Goal: Task Accomplishment & Management: Manage account settings

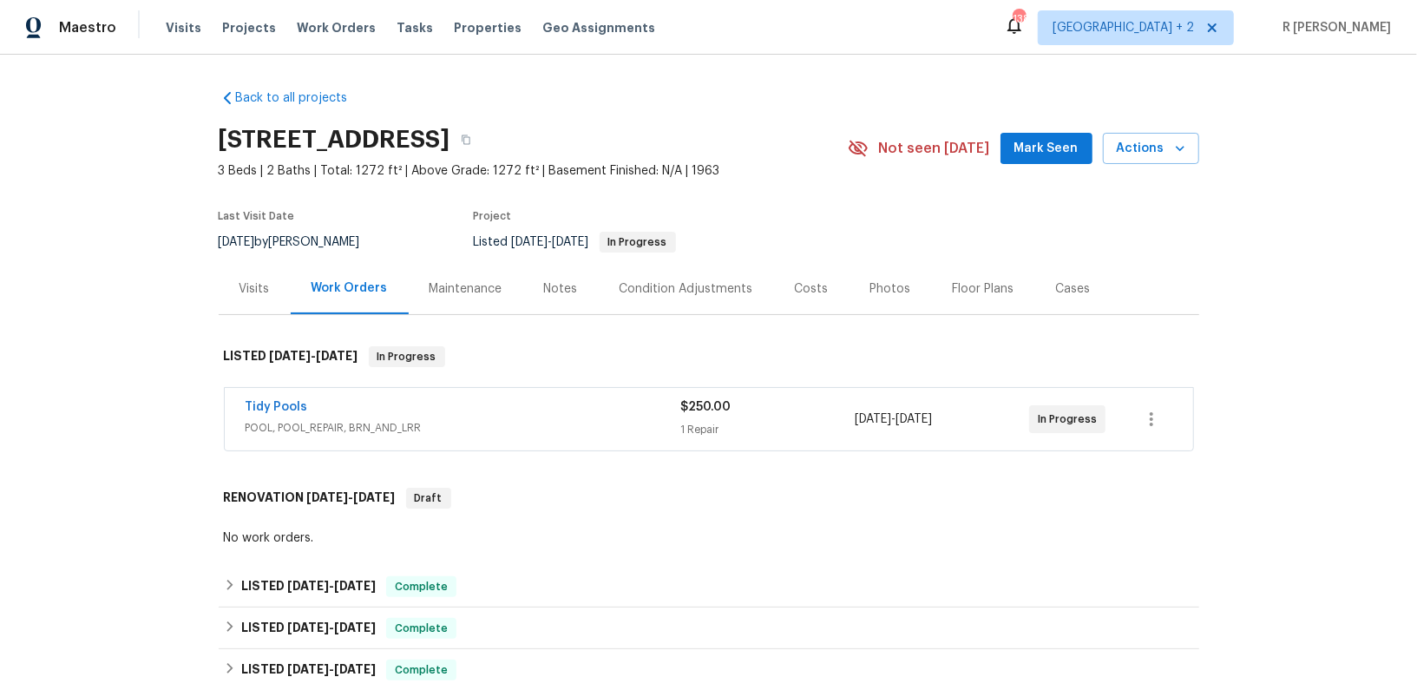
click at [284, 392] on div "Tidy Pools POOL, POOL_REPAIR, BRN_AND_LRR $250.00 1 Repair 9/3/2025 - 9/8/2025 …" at bounding box center [709, 419] width 968 height 62
click at [285, 406] on link "Tidy Pools" at bounding box center [277, 407] width 62 height 12
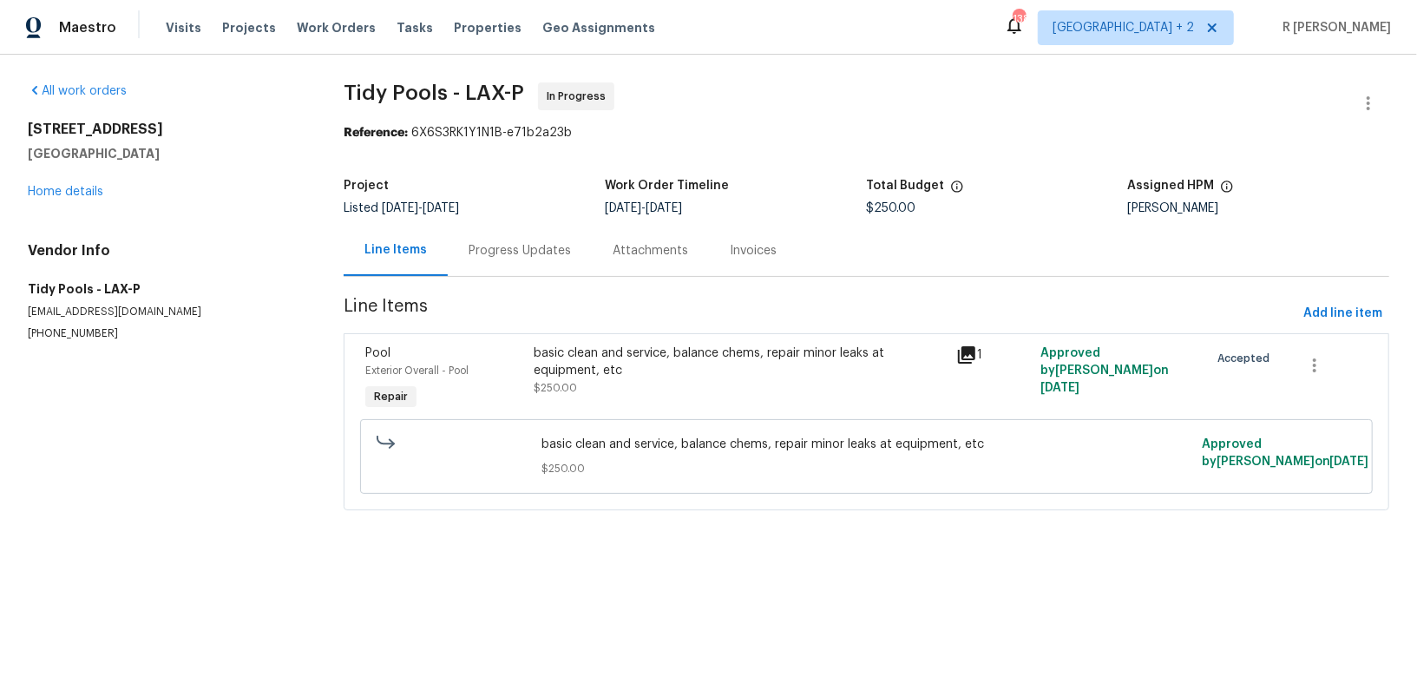
click at [558, 246] on div "Progress Updates" at bounding box center [520, 250] width 102 height 17
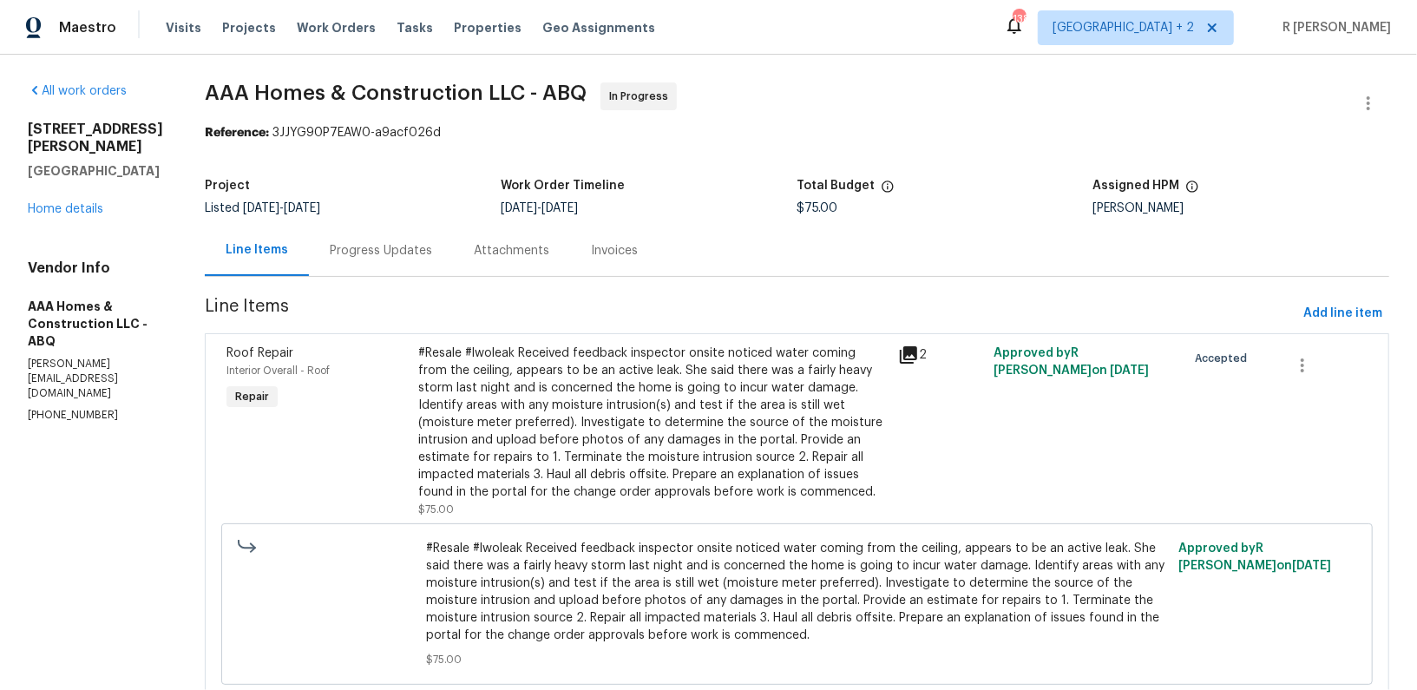
click at [376, 250] on div "Progress Updates" at bounding box center [381, 250] width 102 height 17
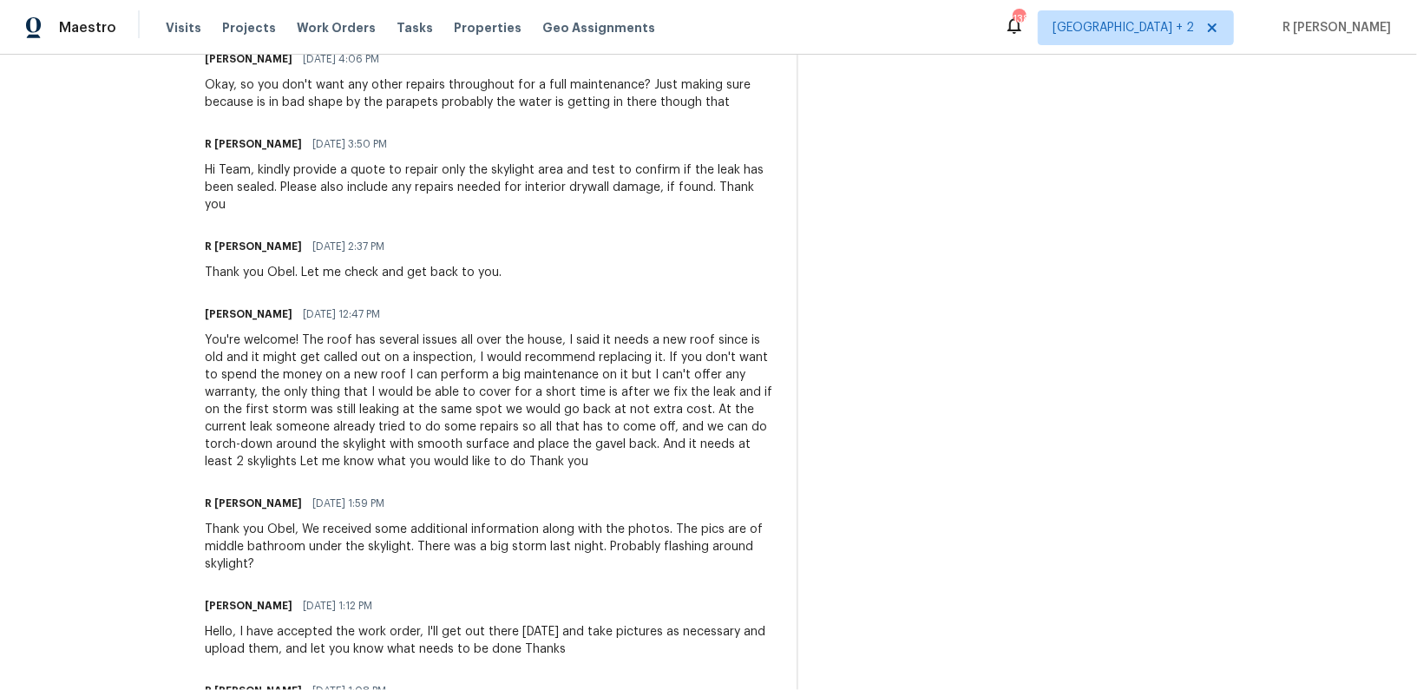
scroll to position [708, 0]
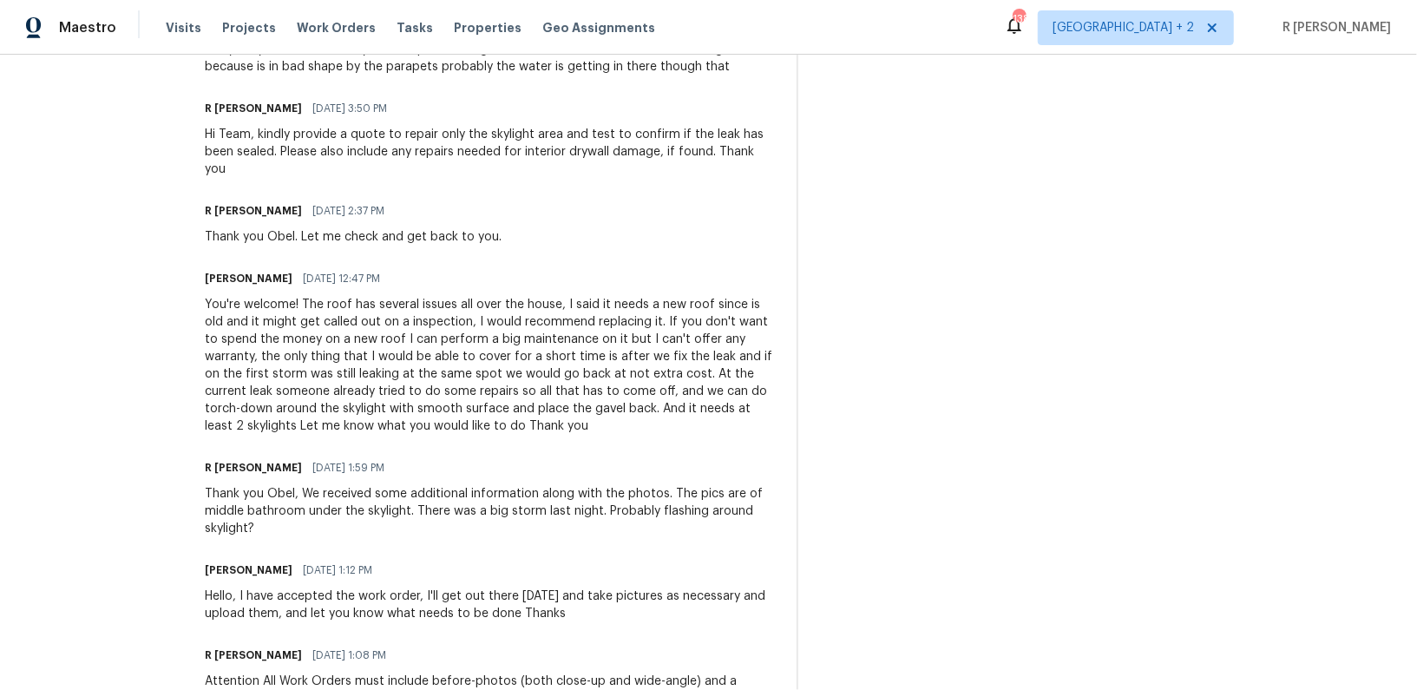
click at [552, 456] on div "R [PERSON_NAME] [DATE] 1:59 PM" at bounding box center [490, 468] width 571 height 24
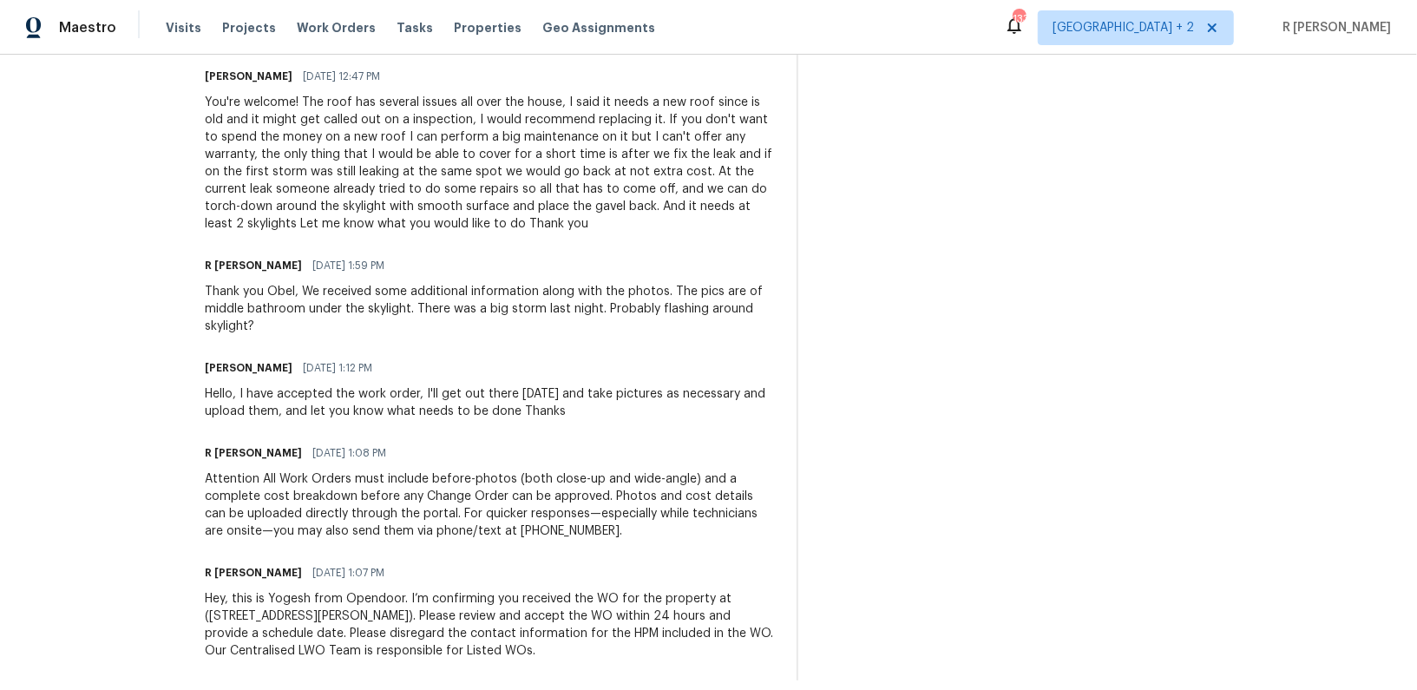
scroll to position [0, 0]
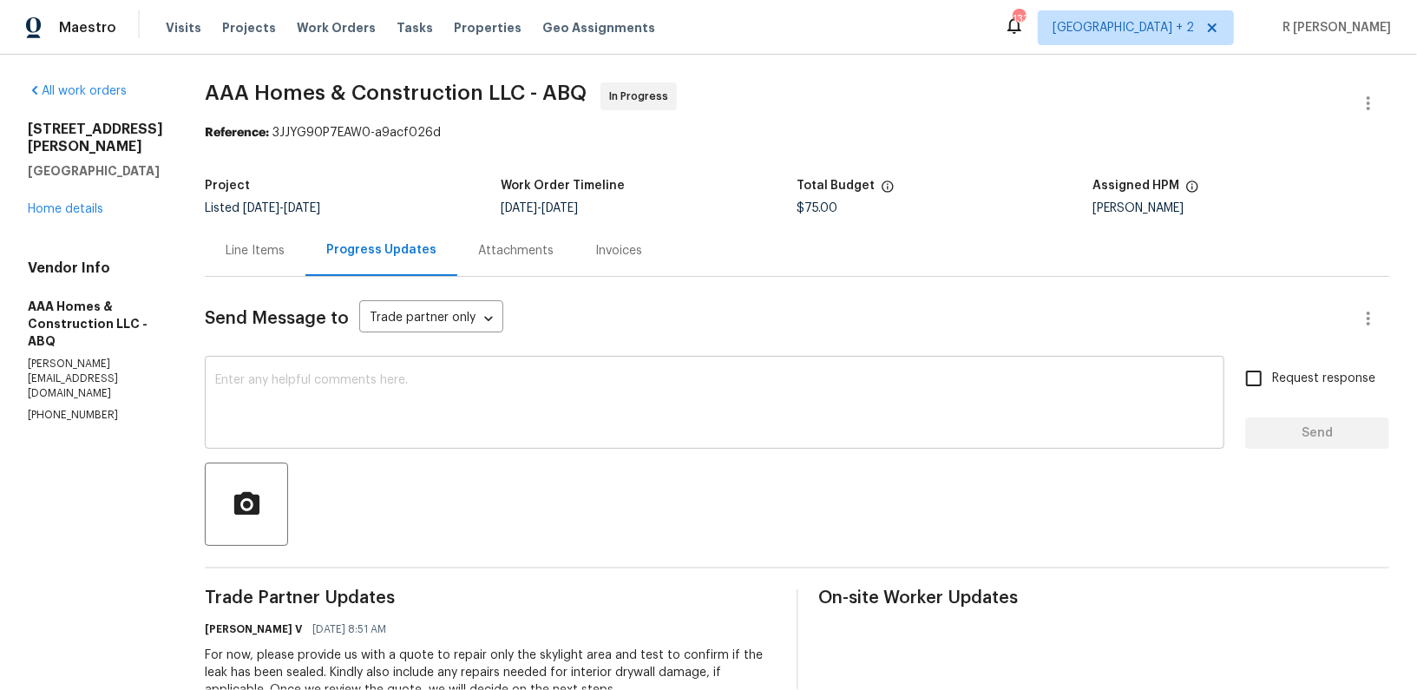
click at [454, 433] on textarea at bounding box center [714, 404] width 999 height 61
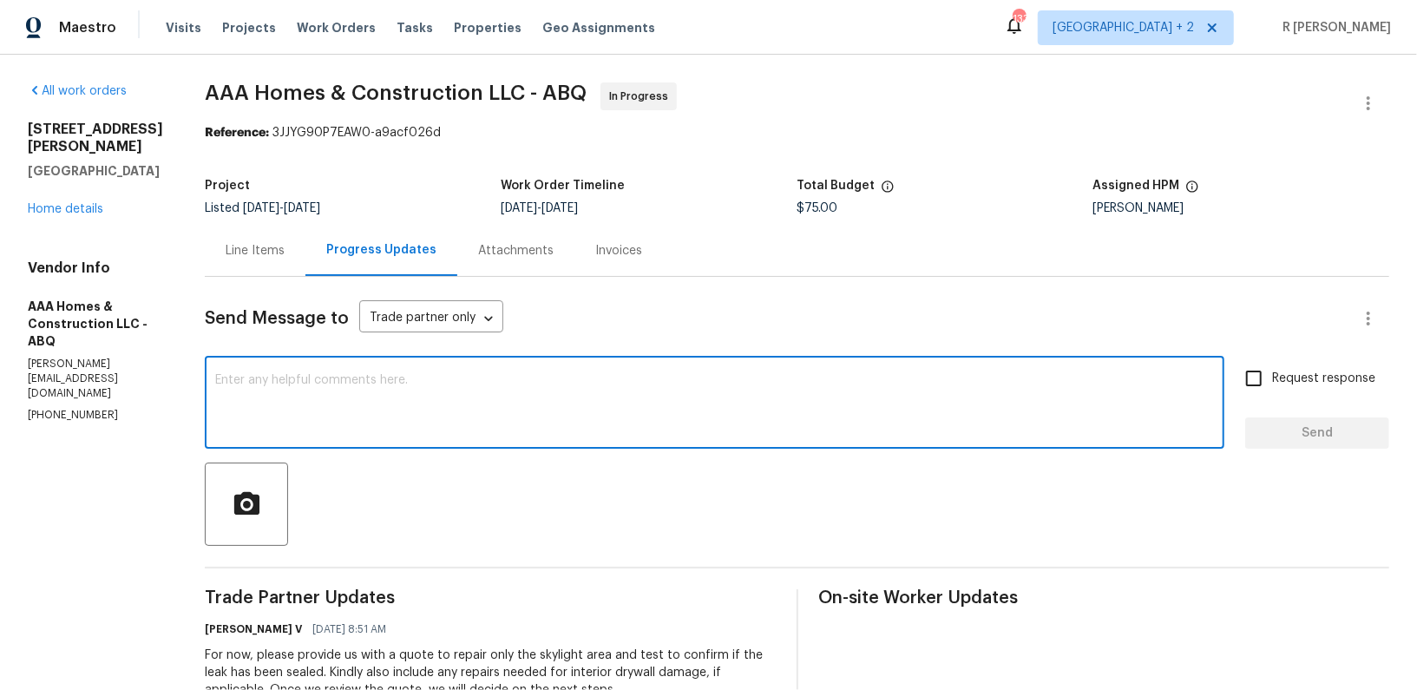
paste textarea "Hi Team, can we get a status update on the work order? Thanks!"
type textarea "Hi Team, can we get a status update on the work order? Thanks!"
click at [1273, 440] on span "Send" at bounding box center [1317, 434] width 116 height 22
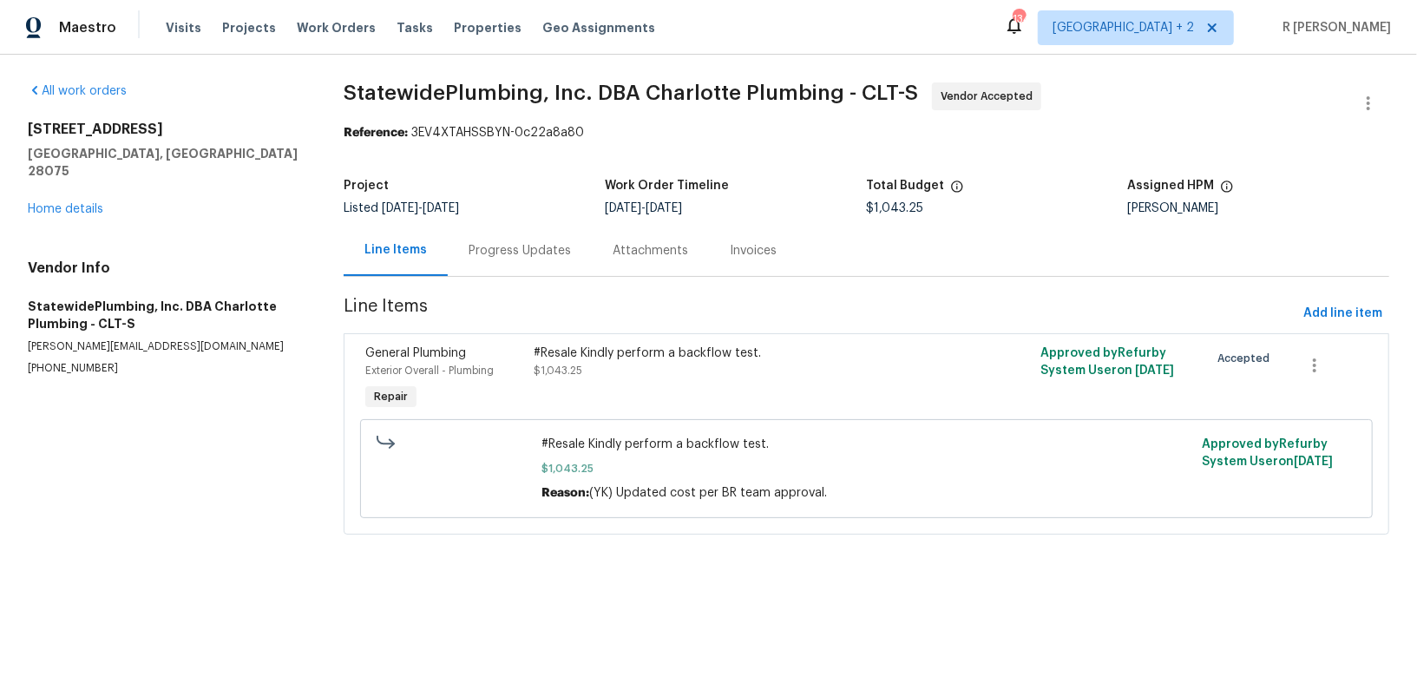
click at [524, 249] on div "Progress Updates" at bounding box center [520, 250] width 102 height 17
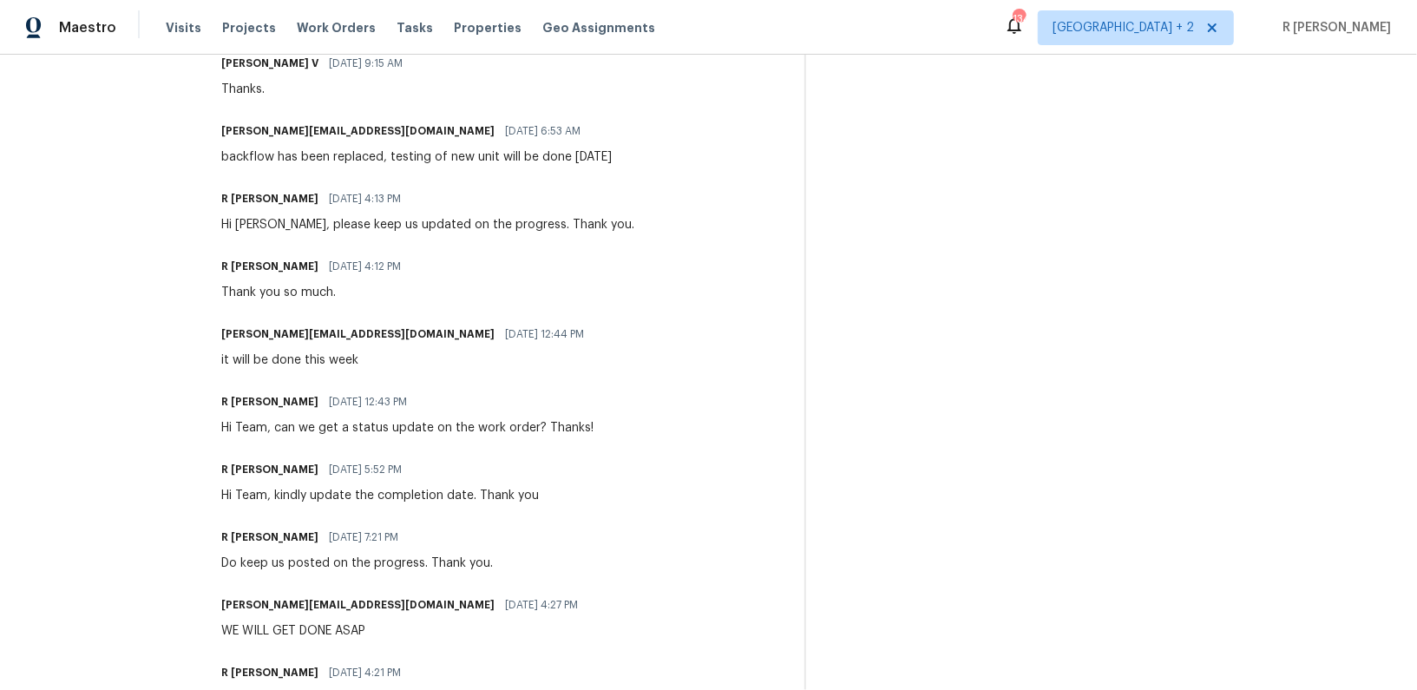
scroll to position [604, 0]
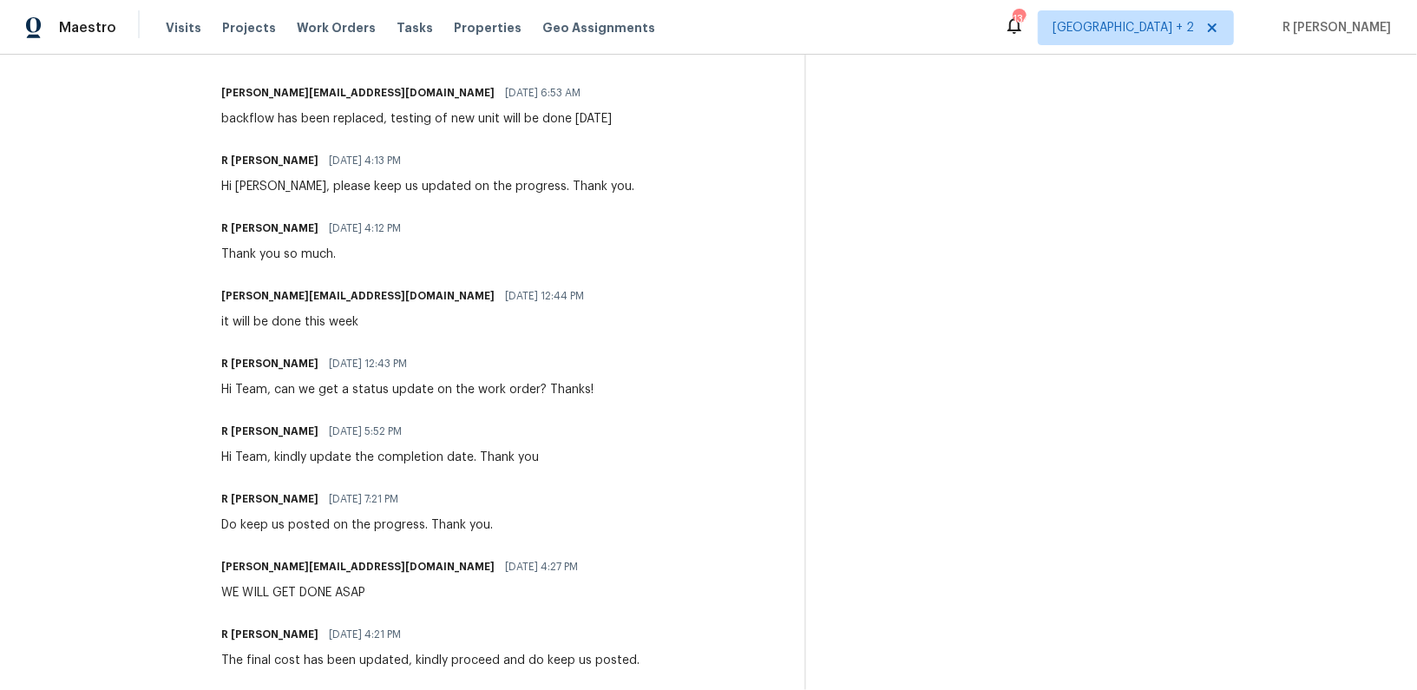
click at [431, 390] on div "Hi Team, can we get a status update on the work order? Thanks!" at bounding box center [407, 389] width 372 height 17
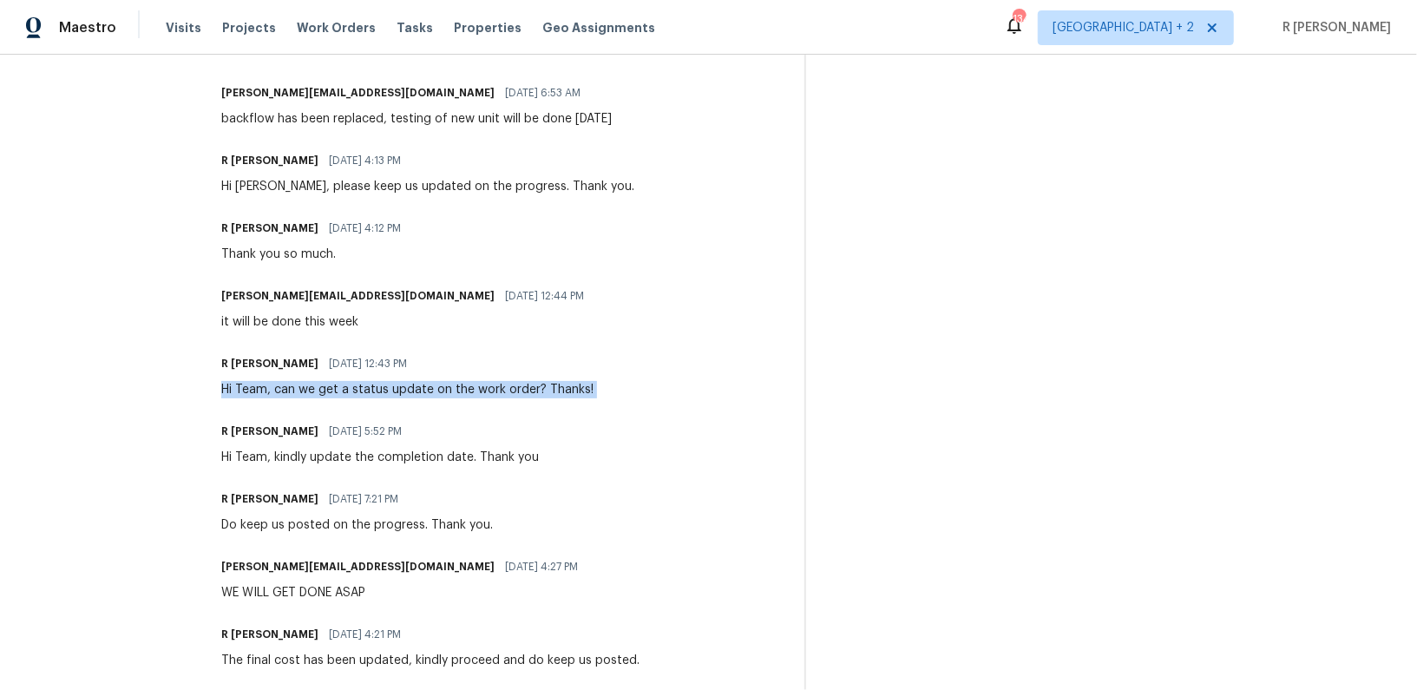
click at [431, 390] on div "Hi Team, can we get a status update on the work order? Thanks!" at bounding box center [407, 389] width 372 height 17
copy div "Hi Team, can we get a status update on the work order? Thanks!"
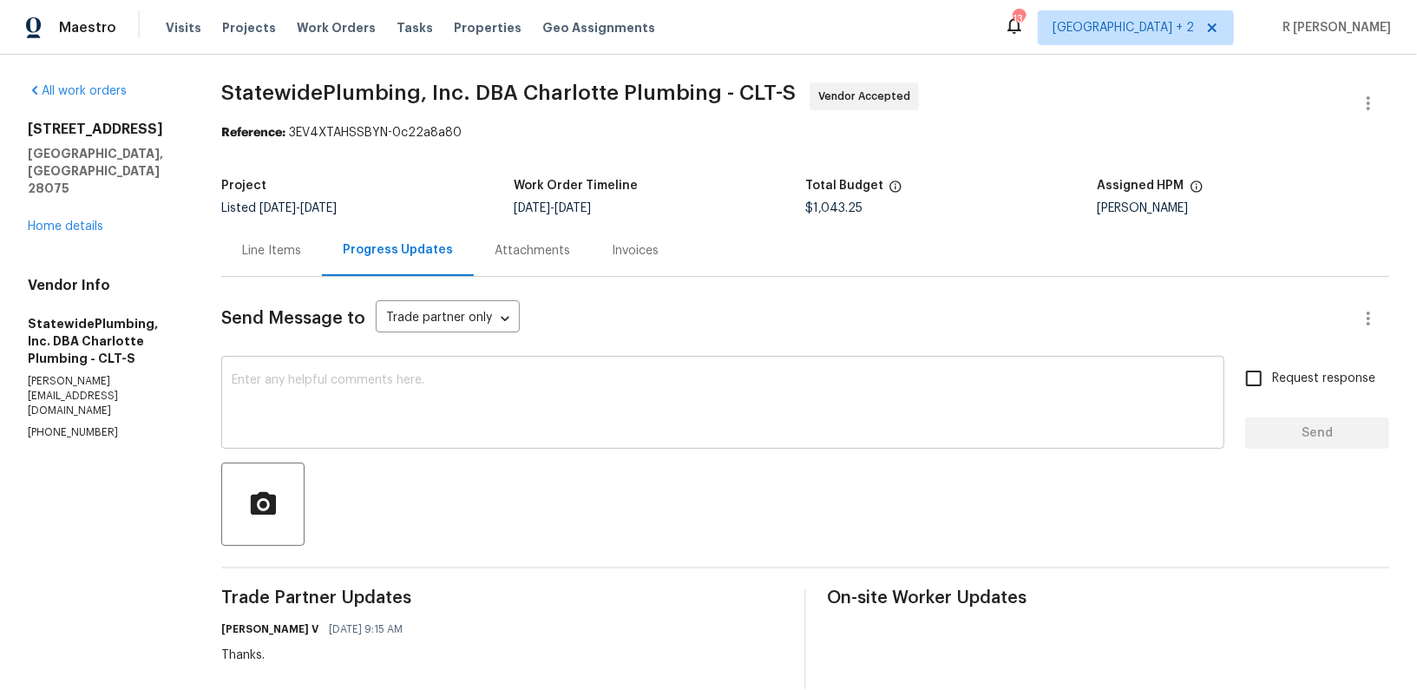
drag, startPoint x: 436, startPoint y: 397, endPoint x: 429, endPoint y: 403, distance: 9.4
click at [436, 398] on textarea at bounding box center [723, 404] width 982 height 61
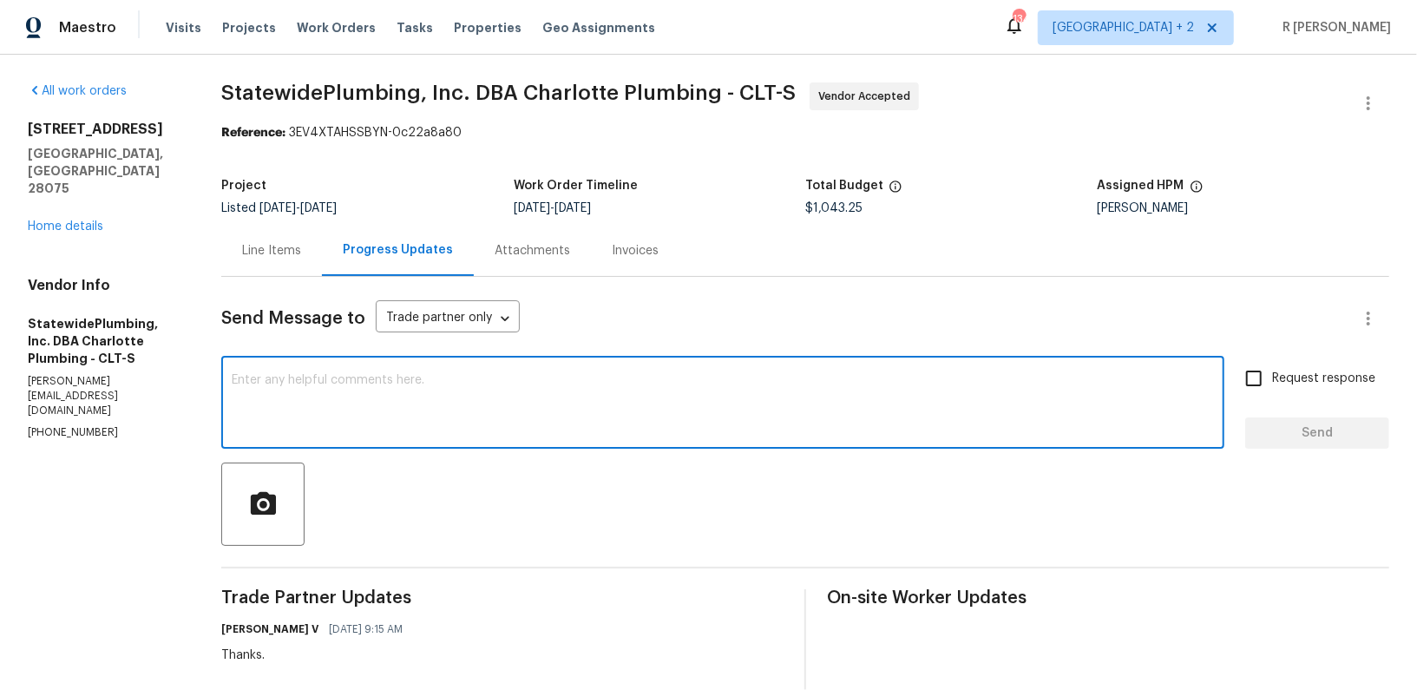
paste textarea "Hi Team, can we get a status update on the work order? Thanks!"
type textarea "Hi Team, can we get a status update on the work order? Thanks!"
click at [1309, 384] on span "Request response" at bounding box center [1323, 379] width 103 height 18
click at [1272, 384] on input "Request response" at bounding box center [1254, 378] width 36 height 36
checkbox input "true"
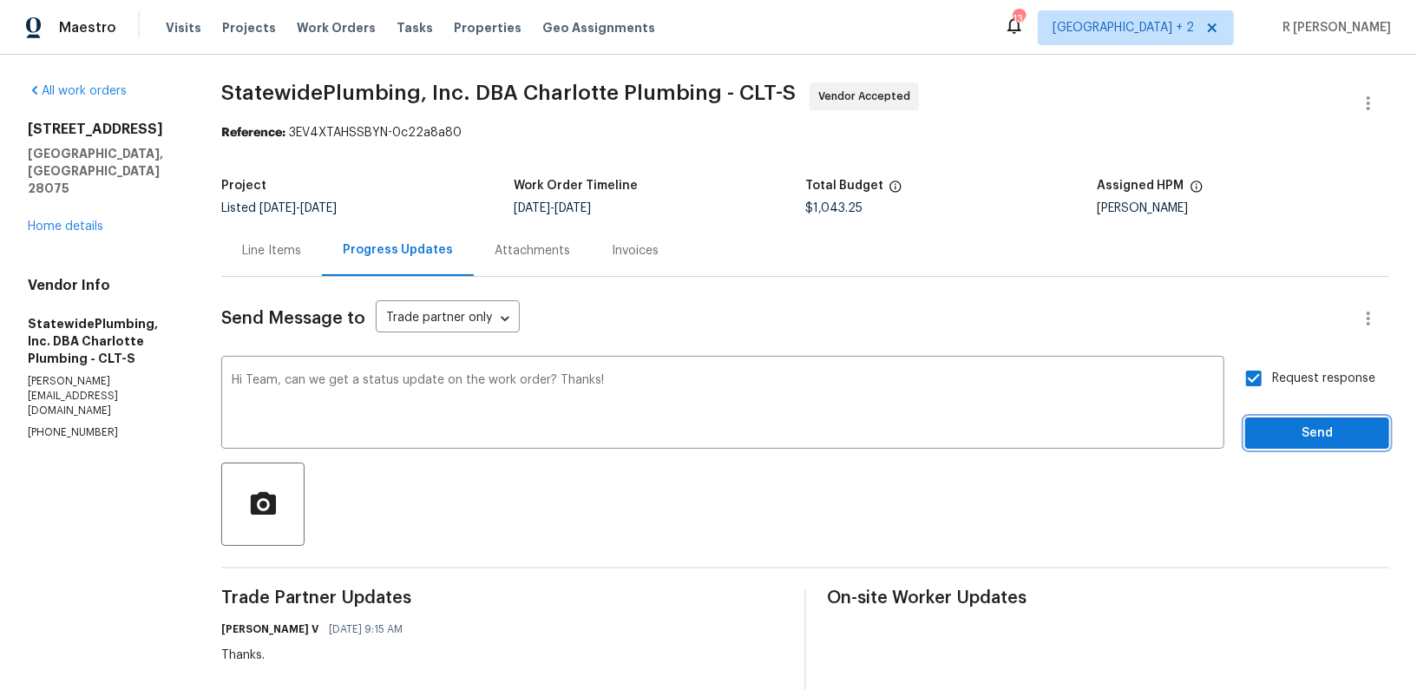
click at [1291, 435] on span "Send" at bounding box center [1317, 434] width 116 height 22
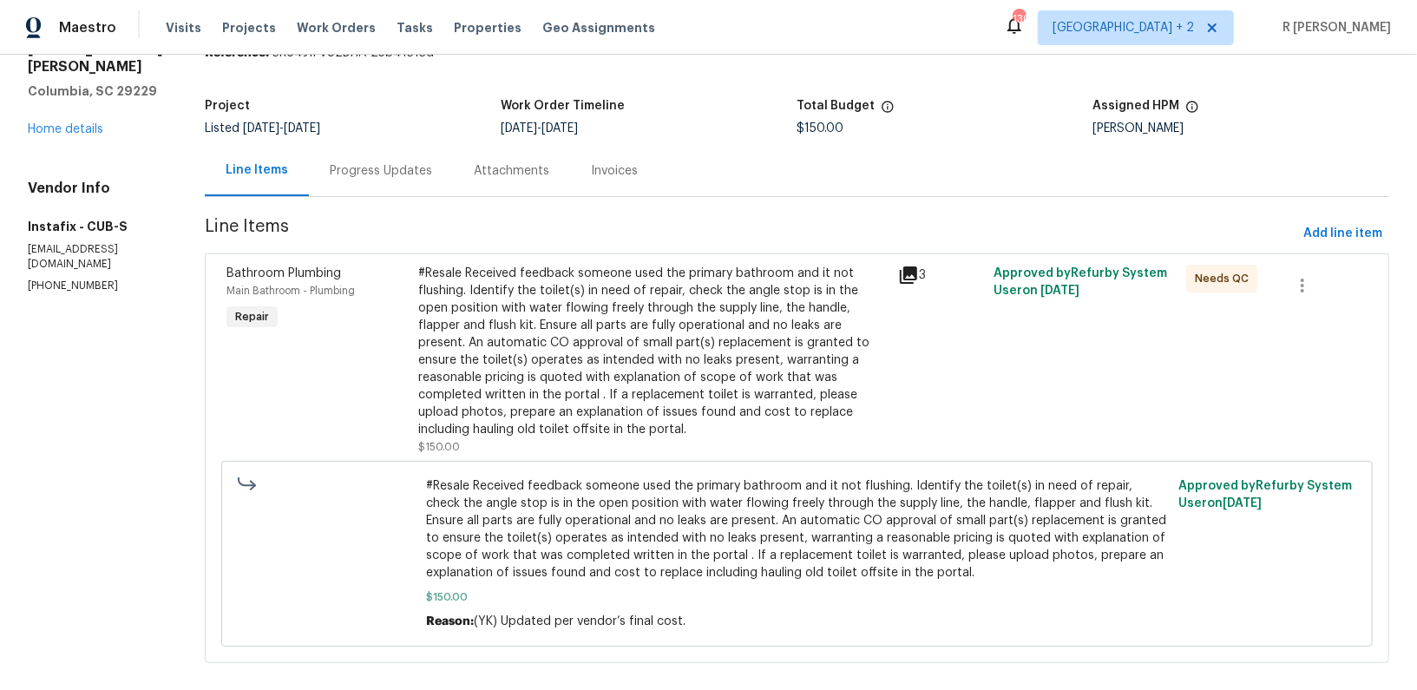
scroll to position [82, 0]
click at [371, 176] on div "Progress Updates" at bounding box center [381, 167] width 144 height 51
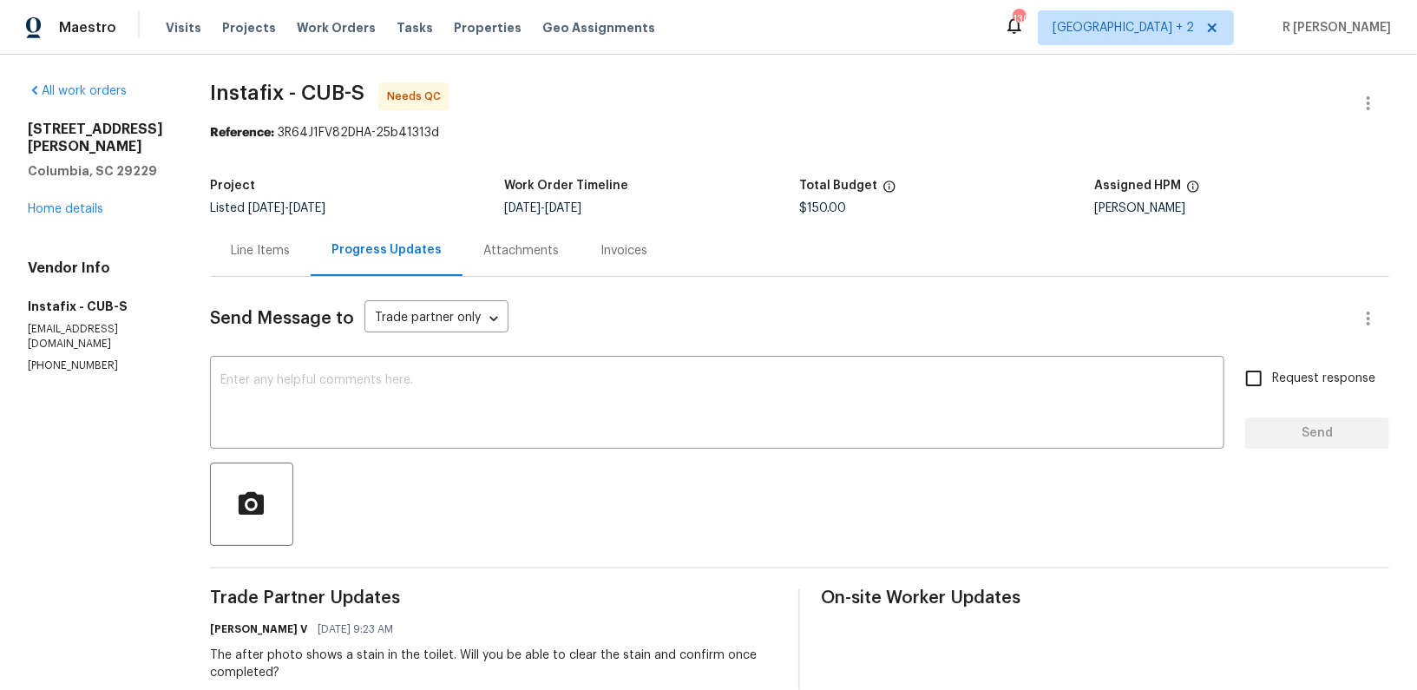
click at [252, 250] on div "Line Items" at bounding box center [260, 250] width 59 height 17
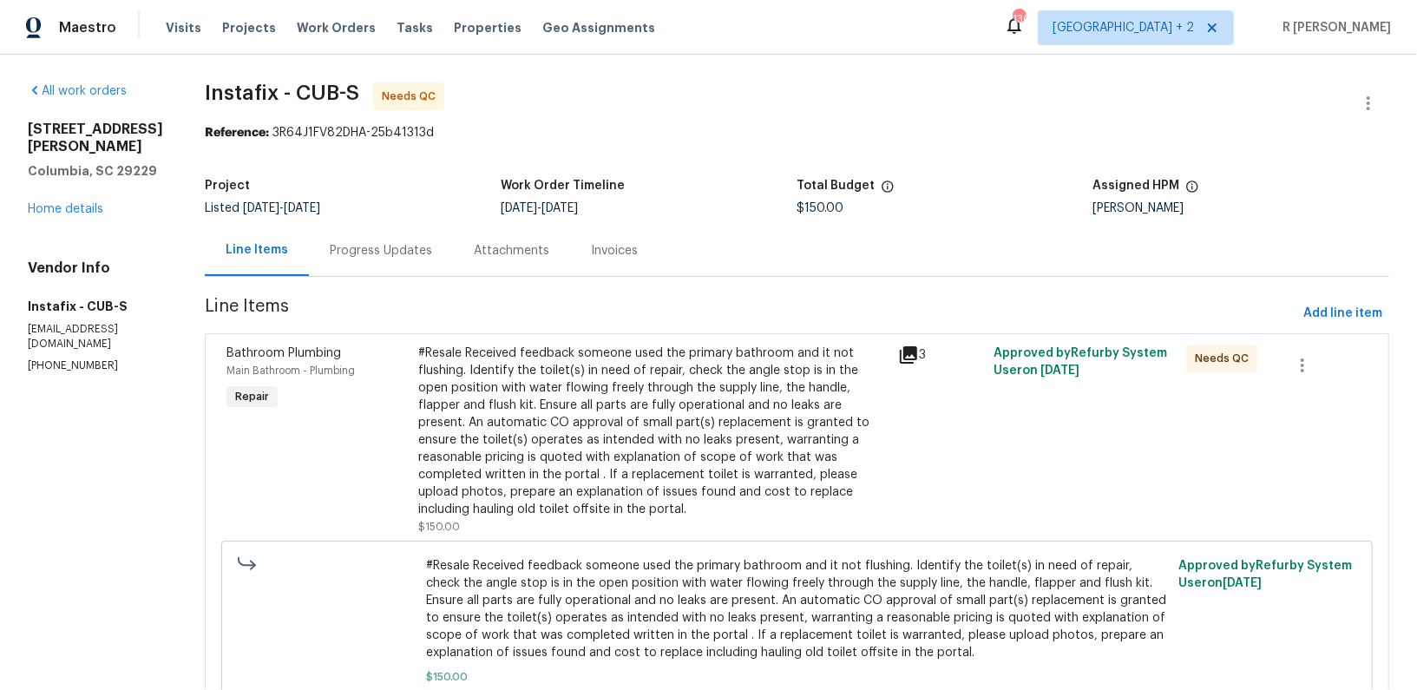
click at [750, 465] on div "#Resale Received feedback someone used the primary bathroom and it not flushing…" at bounding box center [652, 431] width 469 height 174
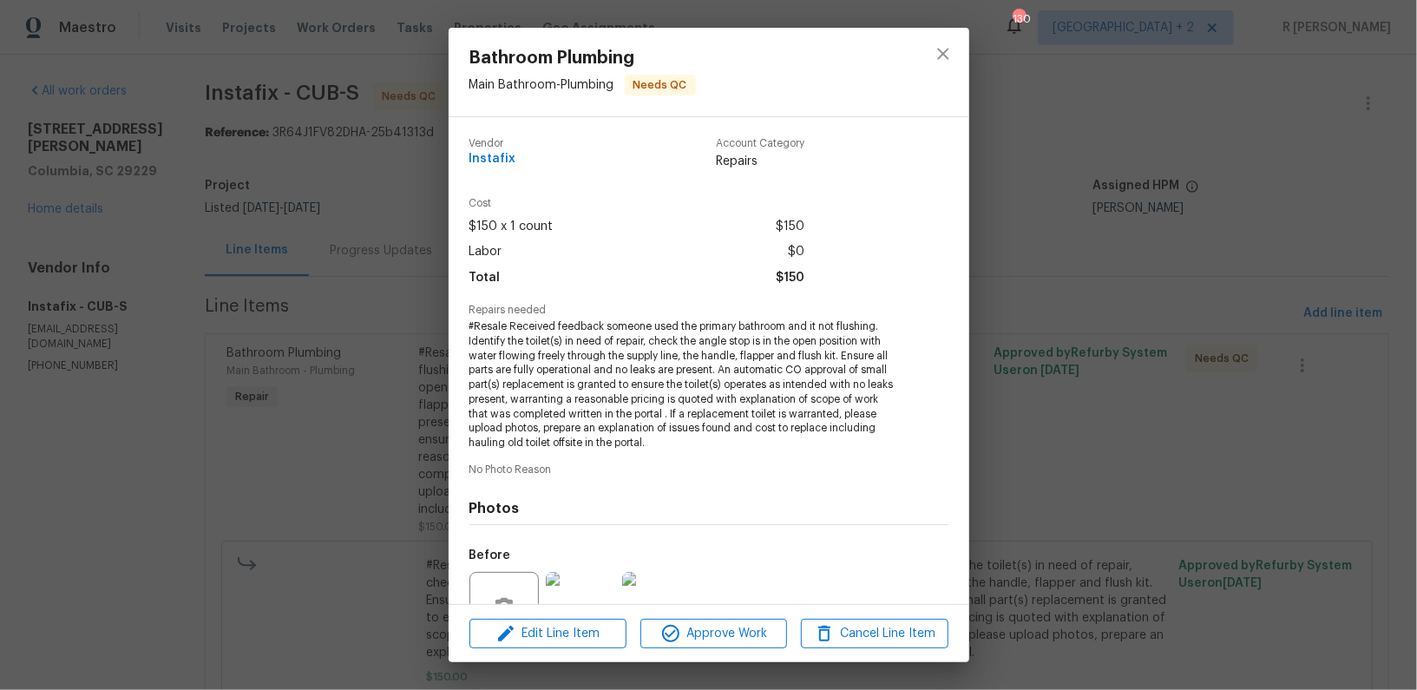
scroll to position [167, 0]
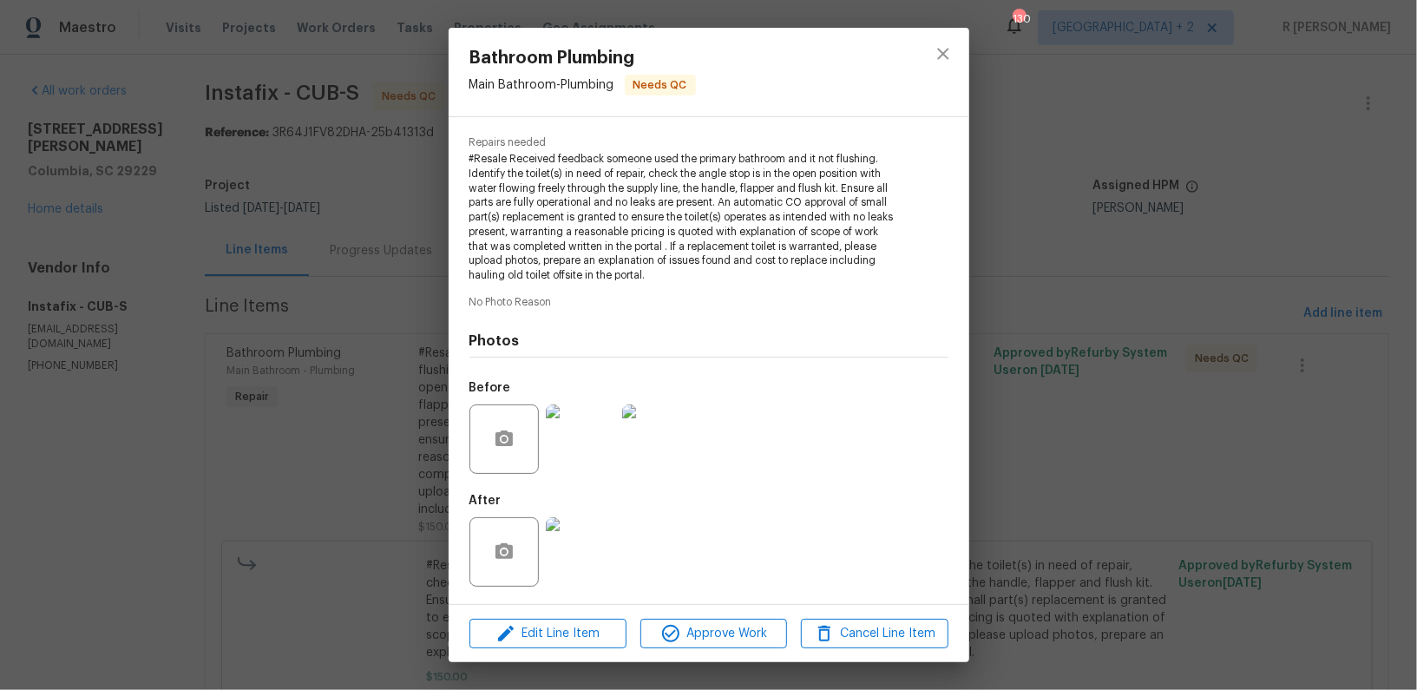
click at [595, 556] on img at bounding box center [580, 551] width 69 height 69
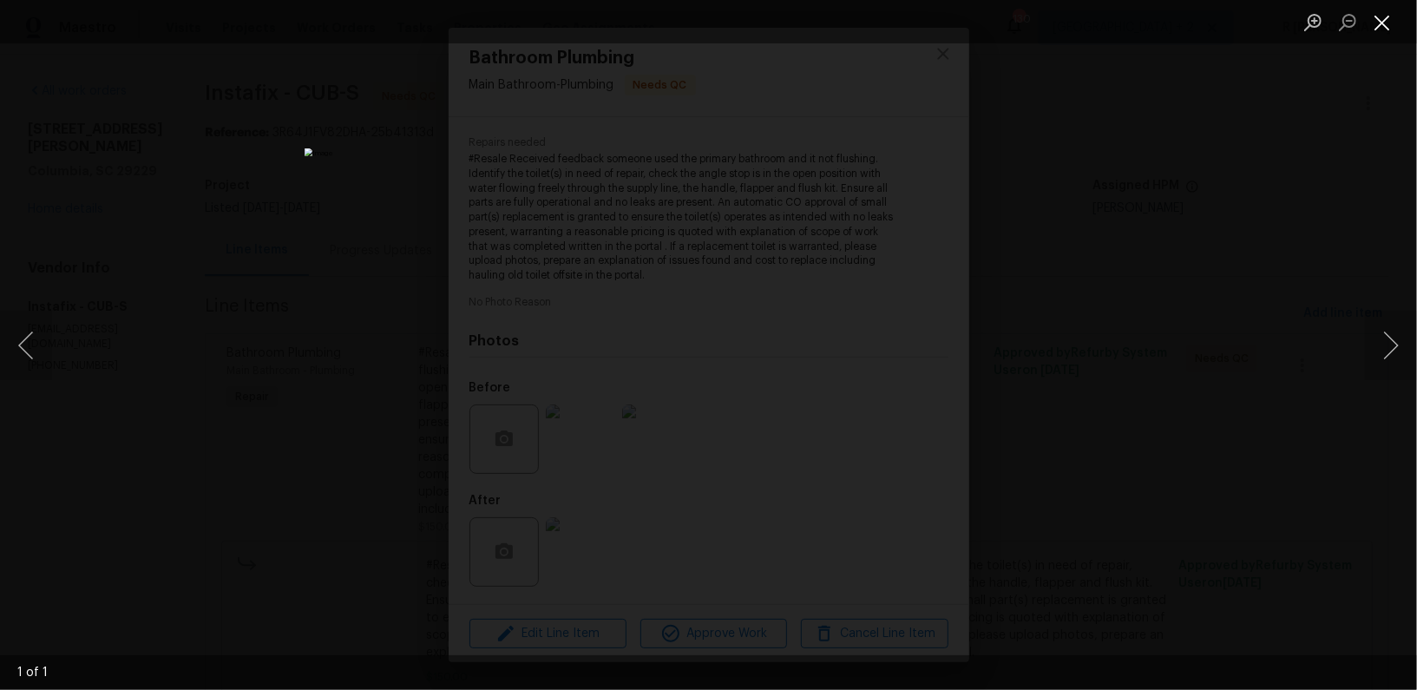
click at [1387, 21] on button "Close lightbox" at bounding box center [1382, 22] width 35 height 30
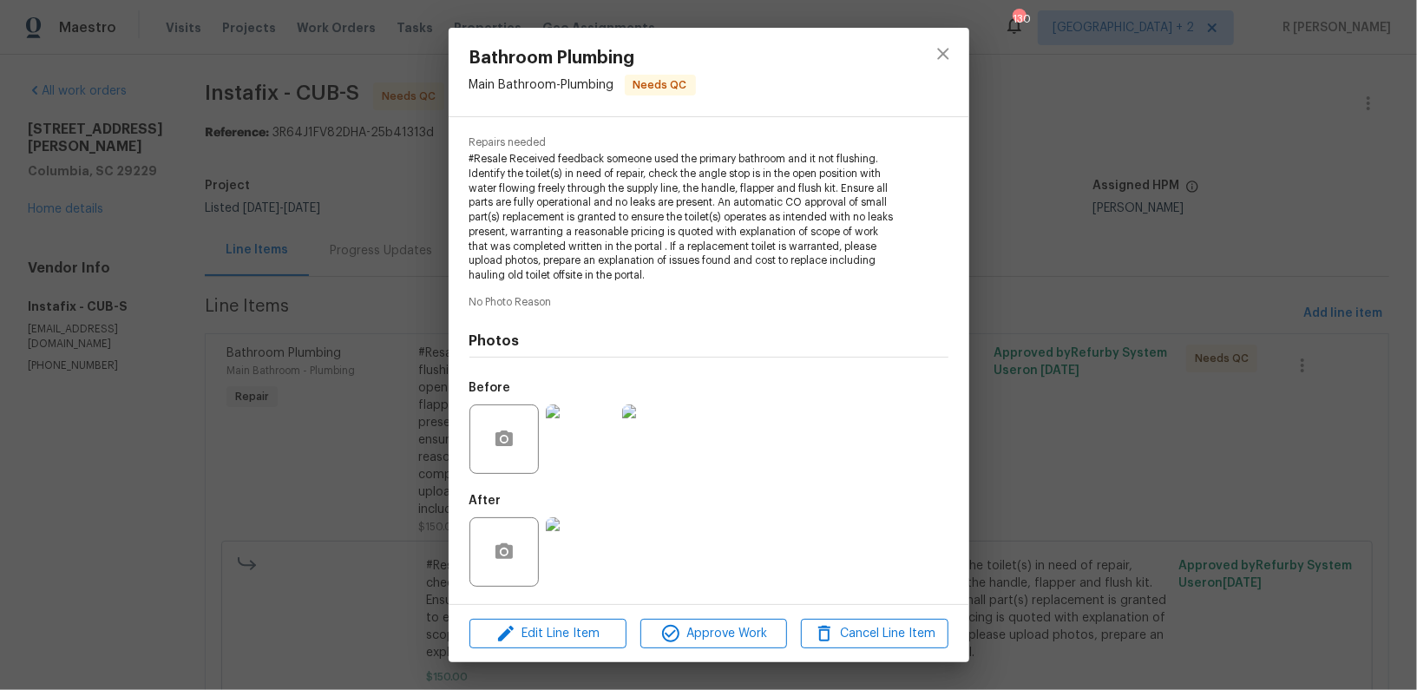
click at [574, 449] on img at bounding box center [580, 438] width 69 height 69
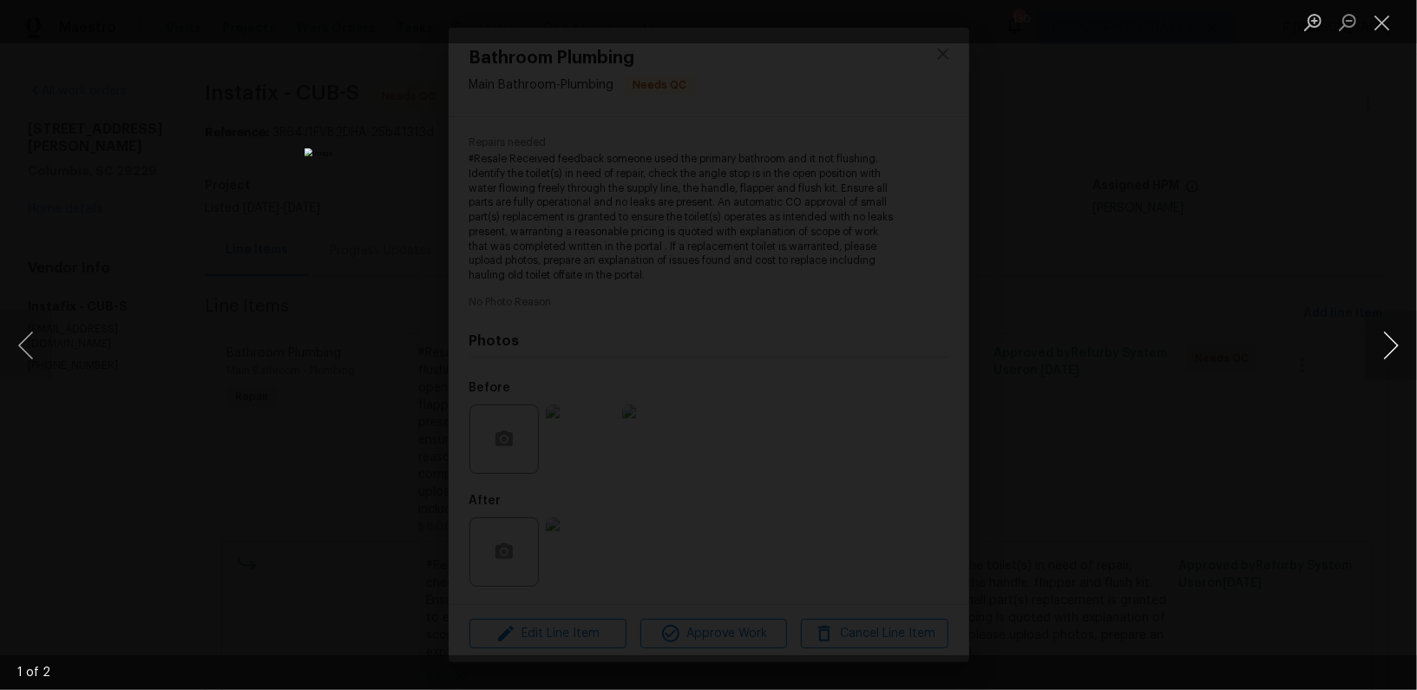
click at [1369, 350] on button "Next image" at bounding box center [1391, 345] width 52 height 69
click at [1391, 26] on button "Close lightbox" at bounding box center [1382, 22] width 35 height 30
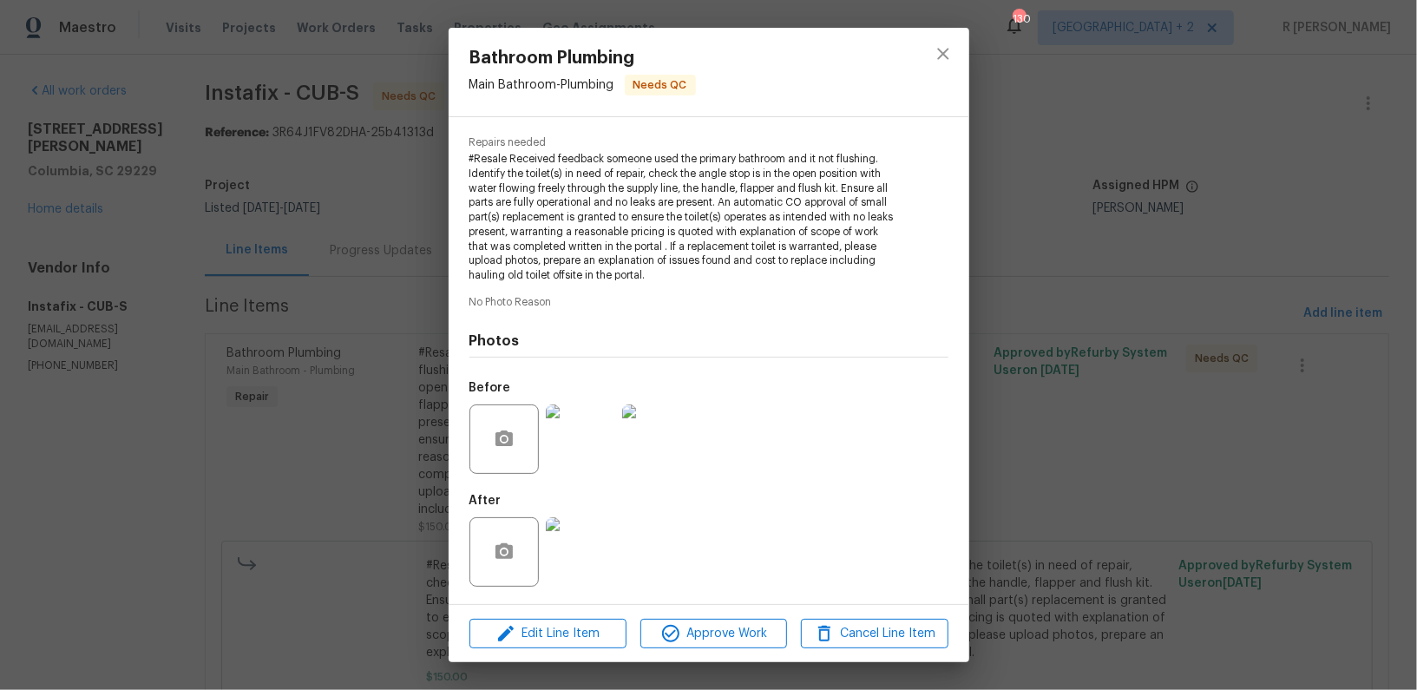
click at [609, 565] on img at bounding box center [580, 551] width 69 height 69
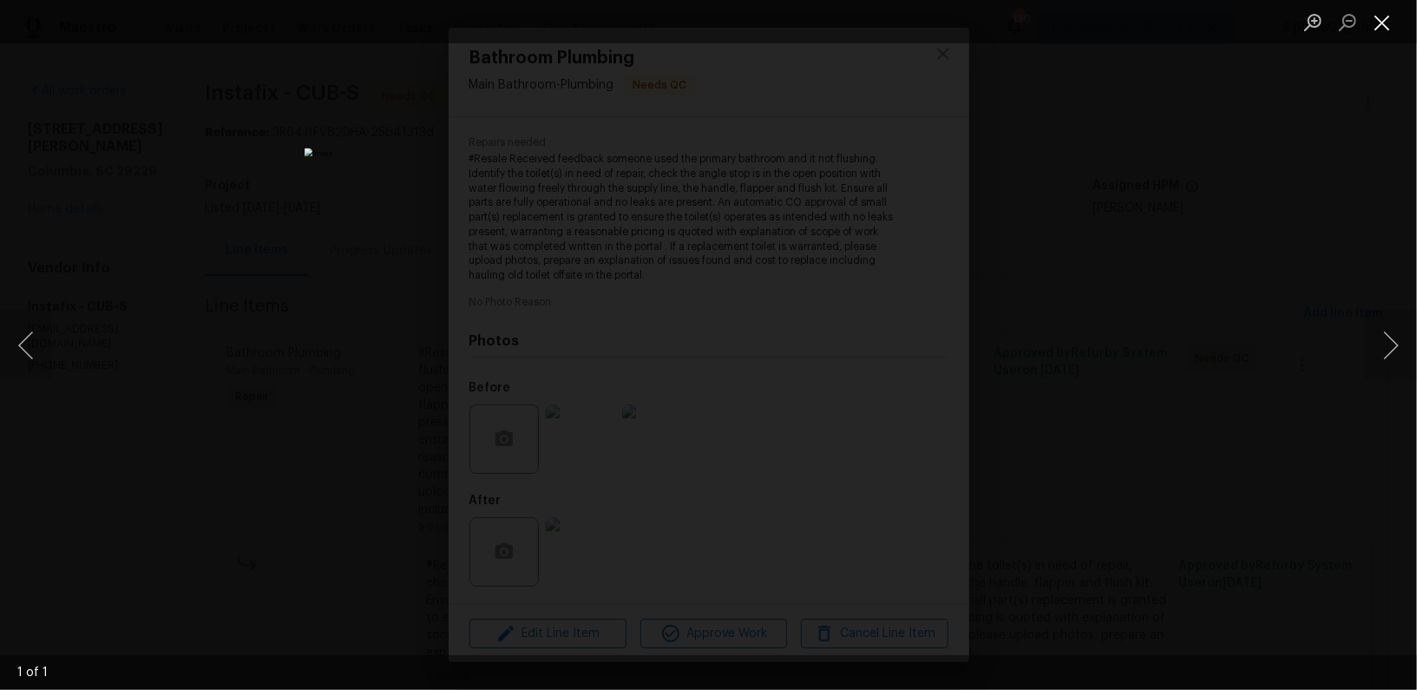
click at [1380, 28] on button "Close lightbox" at bounding box center [1382, 22] width 35 height 30
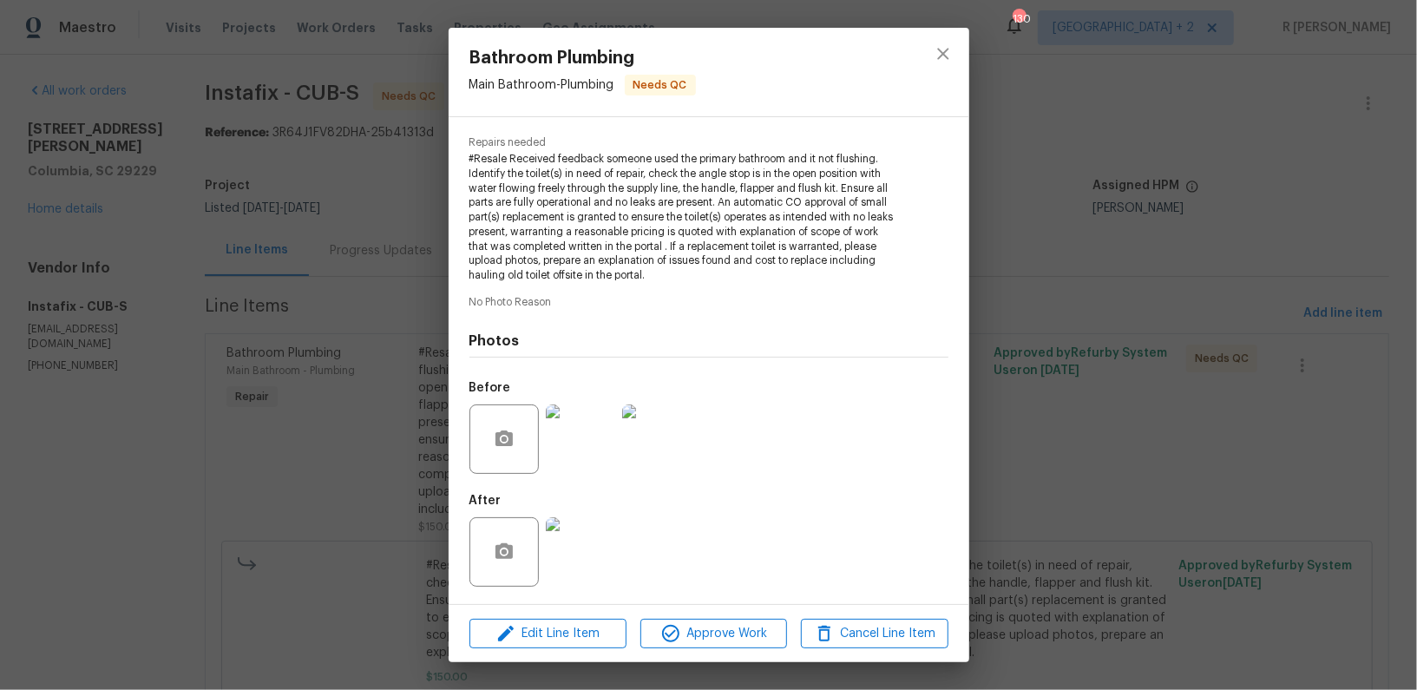
click at [579, 563] on img at bounding box center [580, 551] width 69 height 69
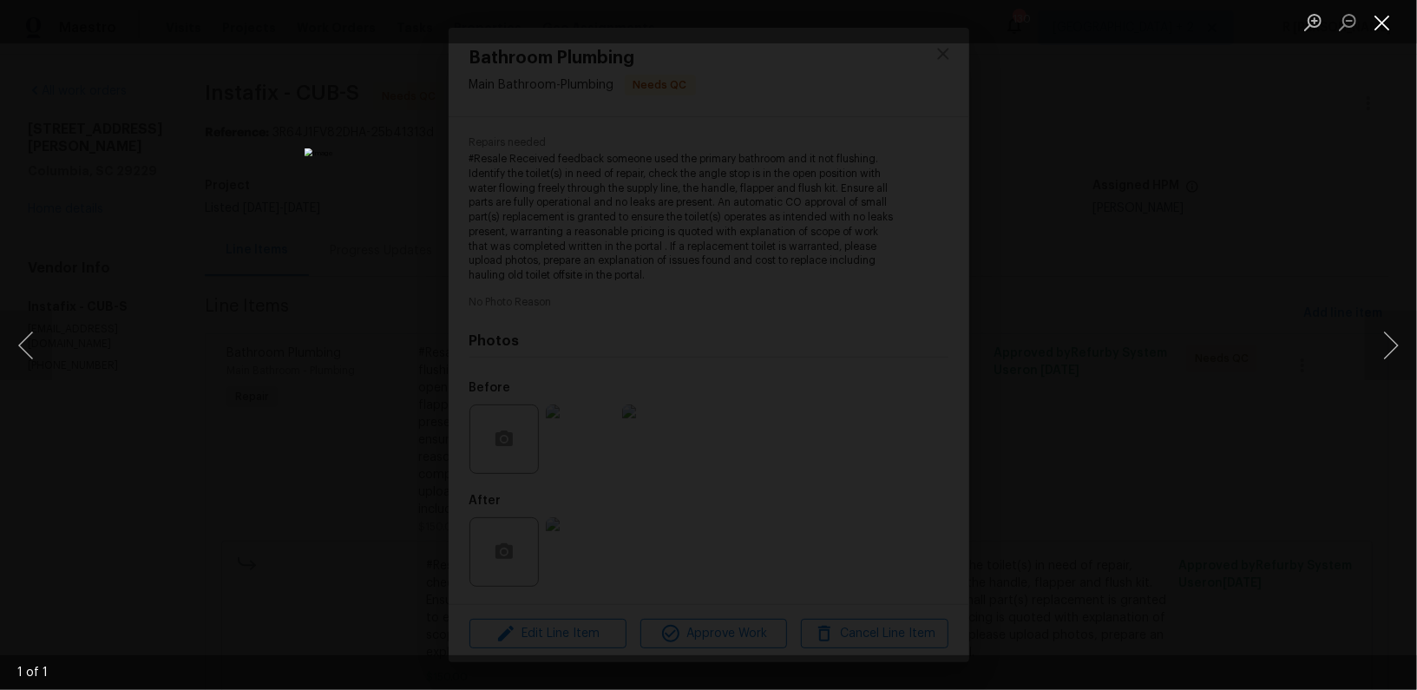
click at [1379, 26] on button "Close lightbox" at bounding box center [1382, 22] width 35 height 30
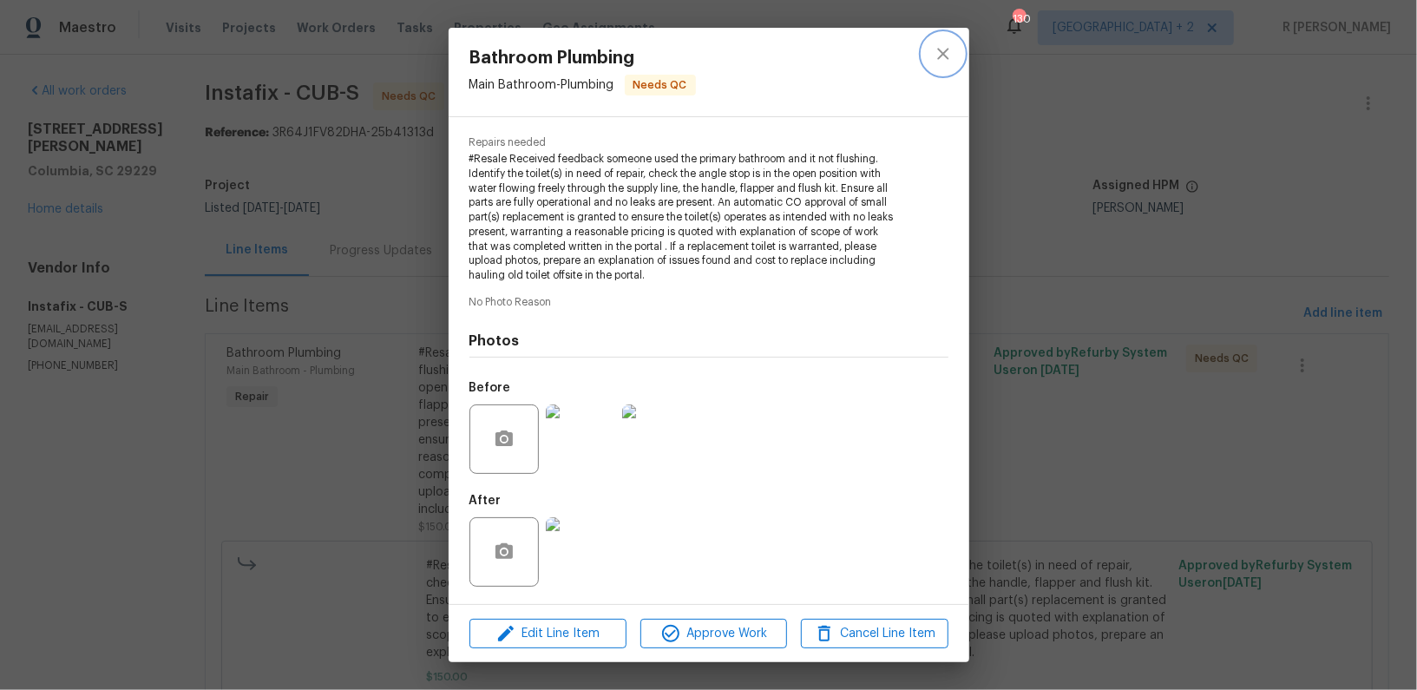
click at [946, 55] on icon "close" at bounding box center [943, 53] width 21 height 21
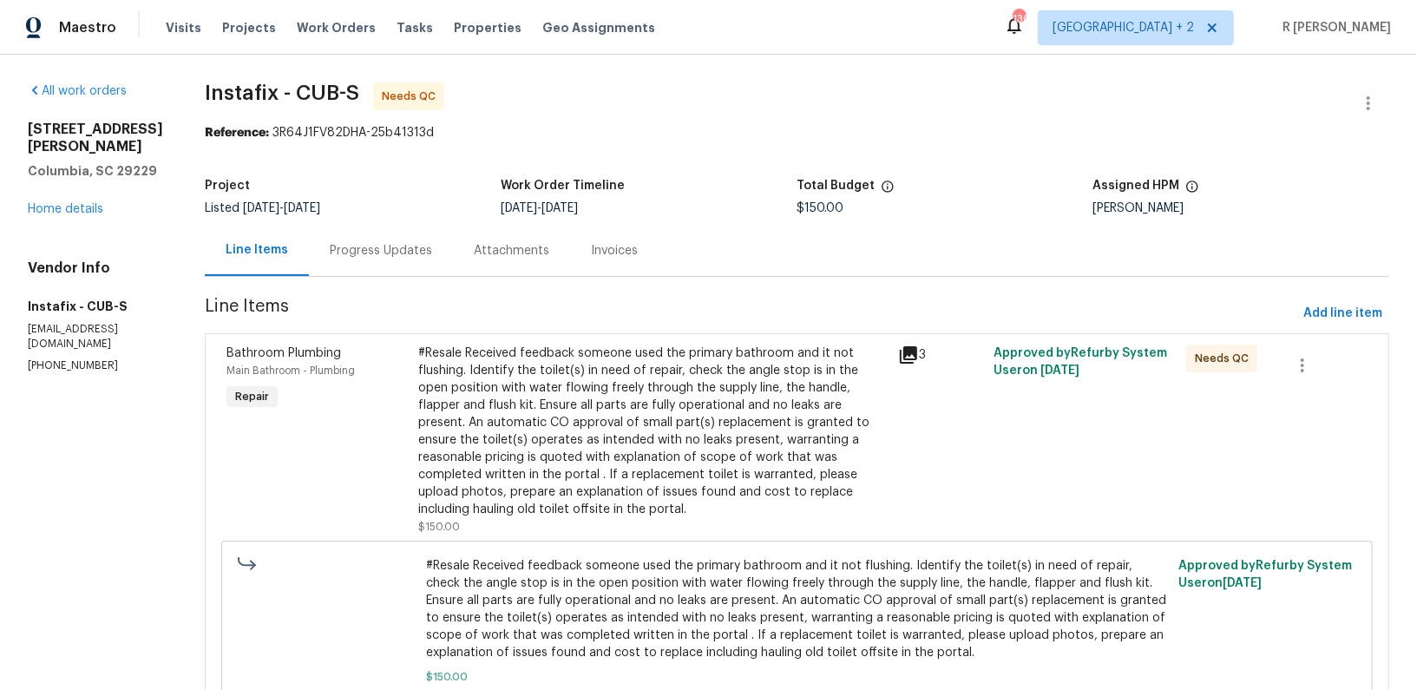
click at [385, 263] on div "Progress Updates" at bounding box center [381, 250] width 144 height 51
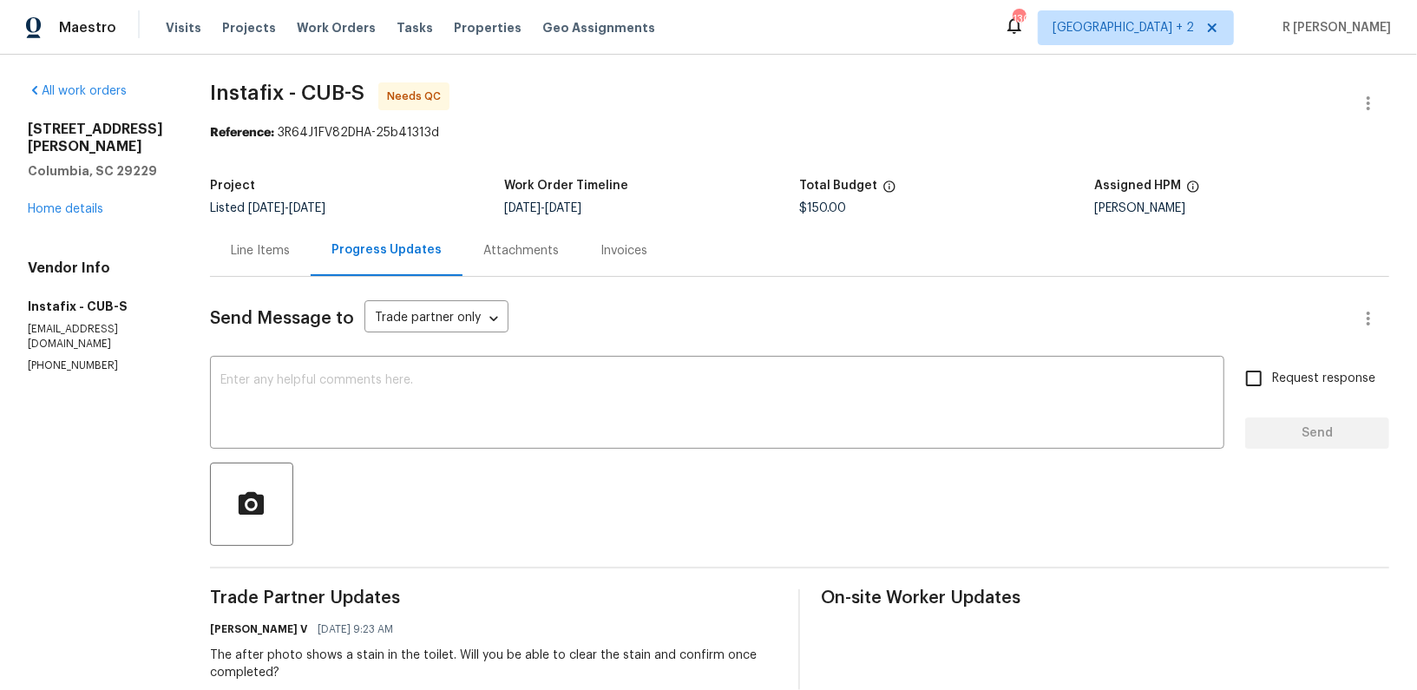
click at [237, 265] on div "Line Items" at bounding box center [260, 250] width 101 height 51
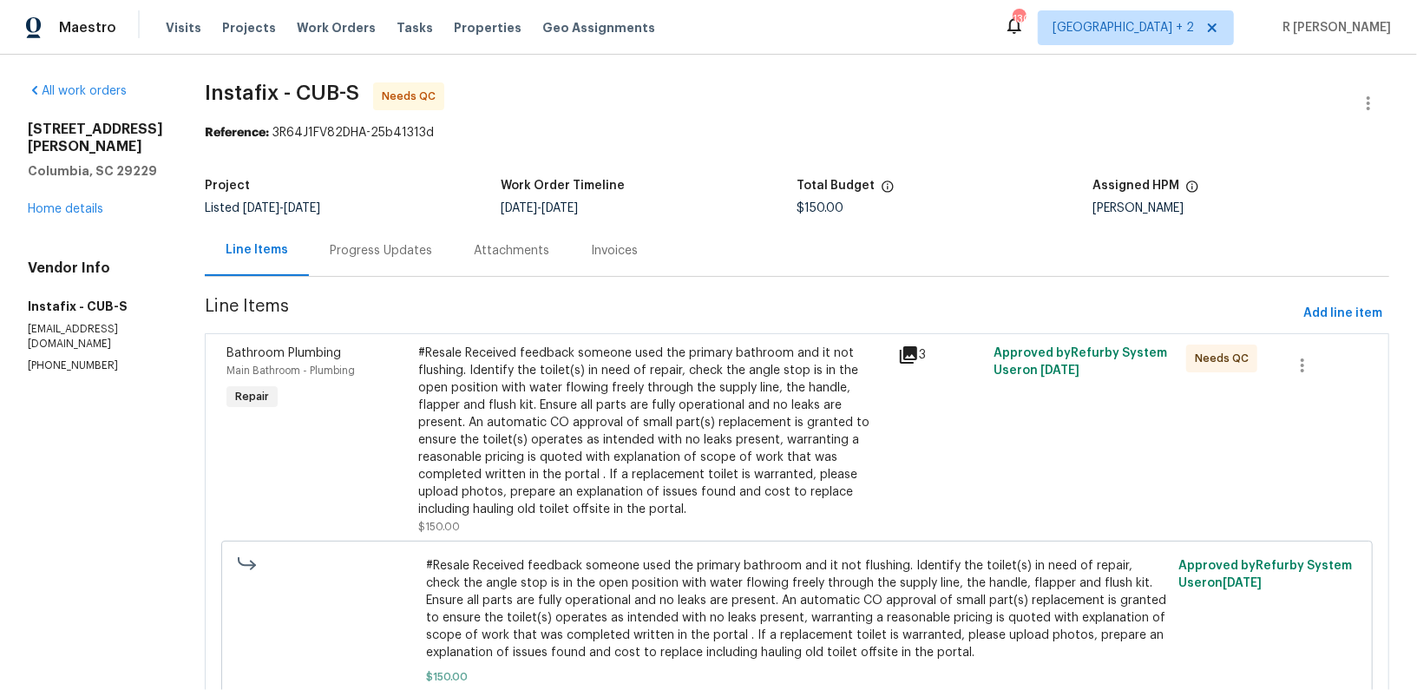
click at [583, 485] on div "#Resale Received feedback someone used the primary bathroom and it not flushing…" at bounding box center [652, 431] width 469 height 174
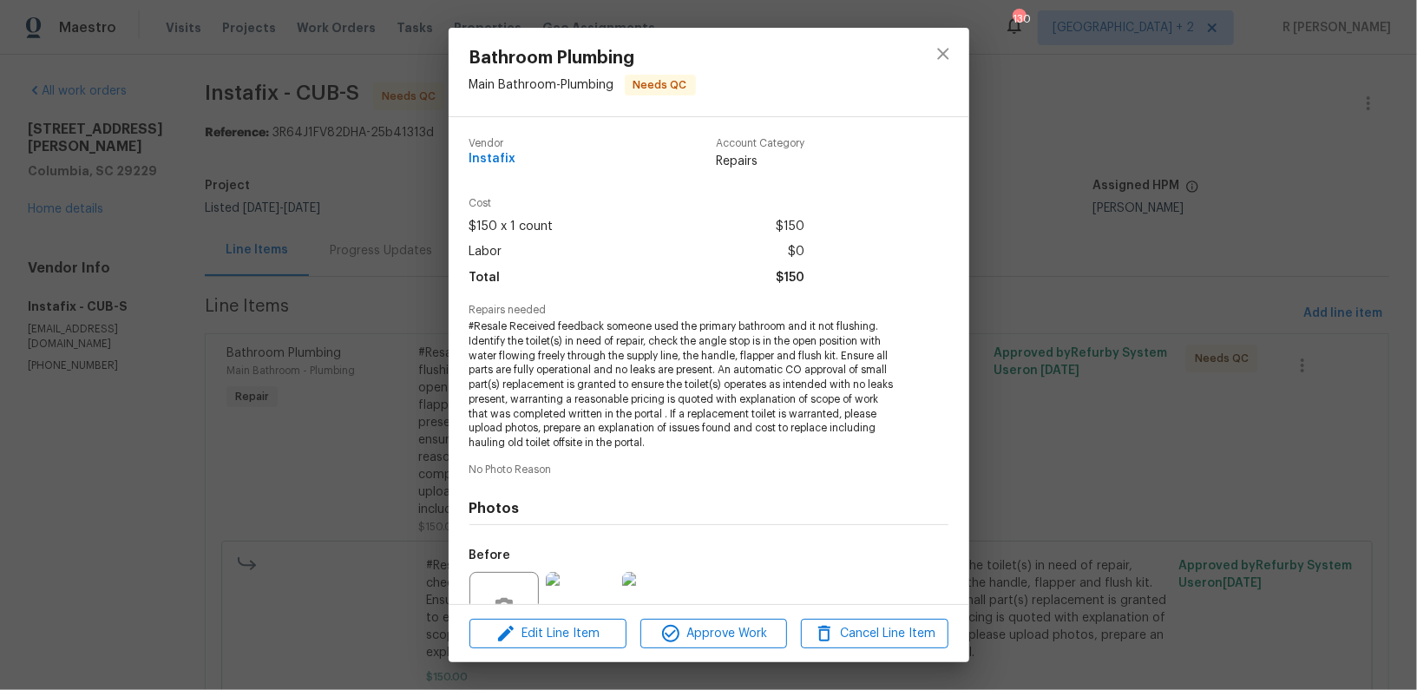
scroll to position [167, 0]
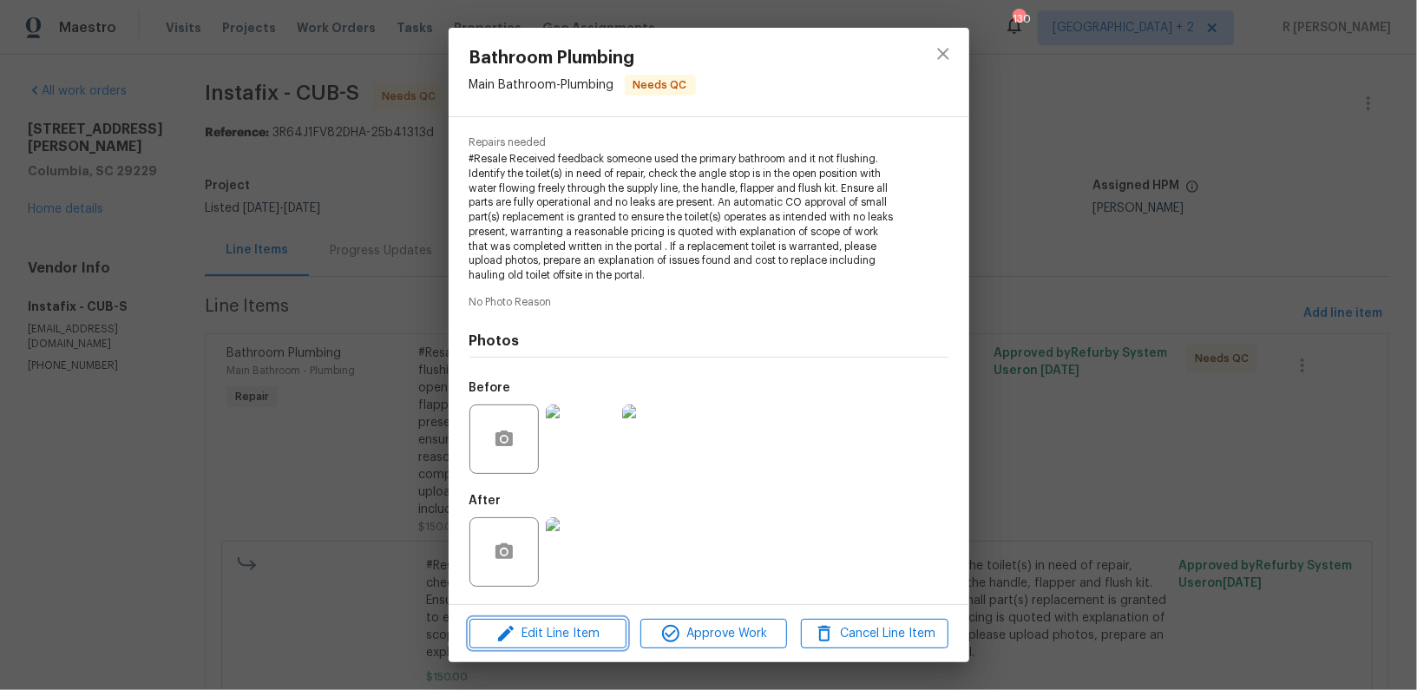
click at [514, 638] on icon "button" at bounding box center [505, 633] width 21 height 21
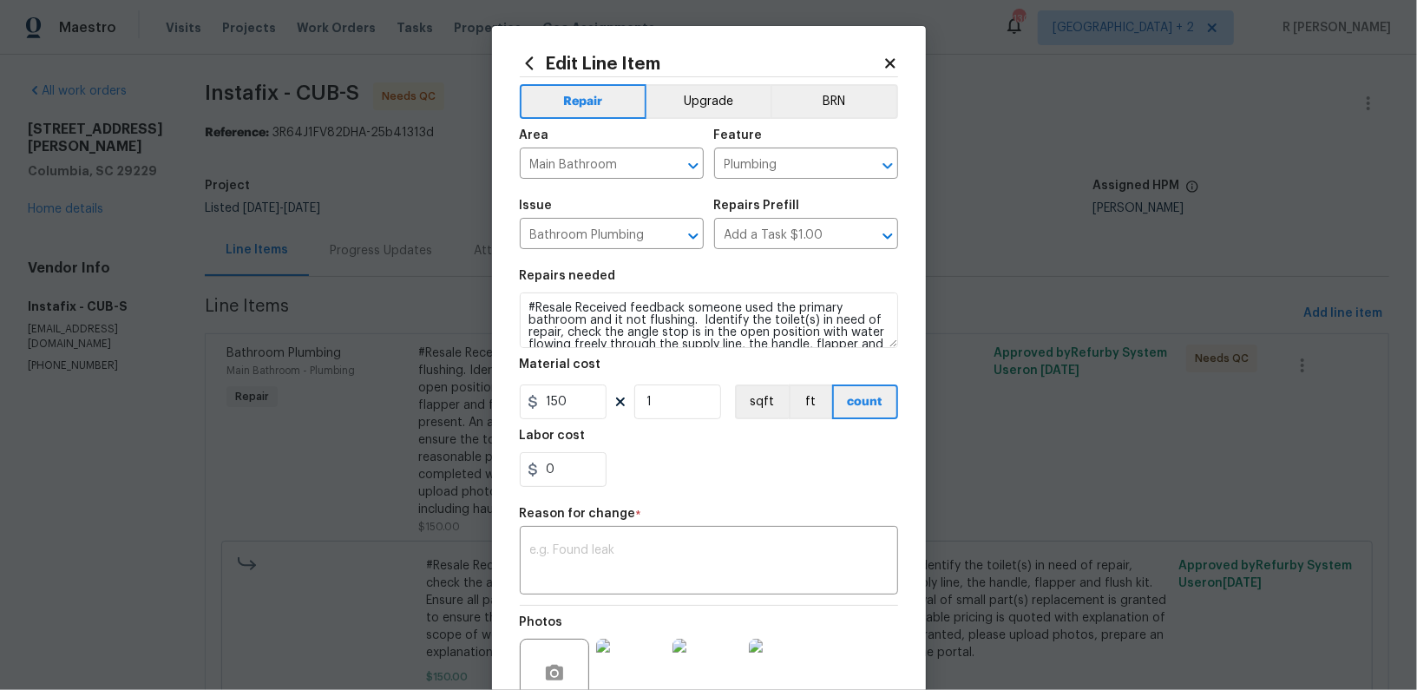
click at [903, 67] on div "Edit Line Item Repair Upgrade BRN Area Main Bathroom ​ Feature Plumbing ​ Issue…" at bounding box center [709, 427] width 434 height 803
click at [902, 65] on div "Edit Line Item Repair Upgrade BRN Area Main Bathroom ​ Feature Plumbing ​ Issue…" at bounding box center [709, 427] width 434 height 803
click at [880, 61] on h2 "Edit Line Item" at bounding box center [701, 63] width 363 height 19
click at [906, 56] on div "Edit Line Item Repair Upgrade BRN Area Main Bathroom ​ Feature Plumbing ​ Issue…" at bounding box center [709, 427] width 434 height 803
click at [890, 62] on icon at bounding box center [890, 63] width 10 height 10
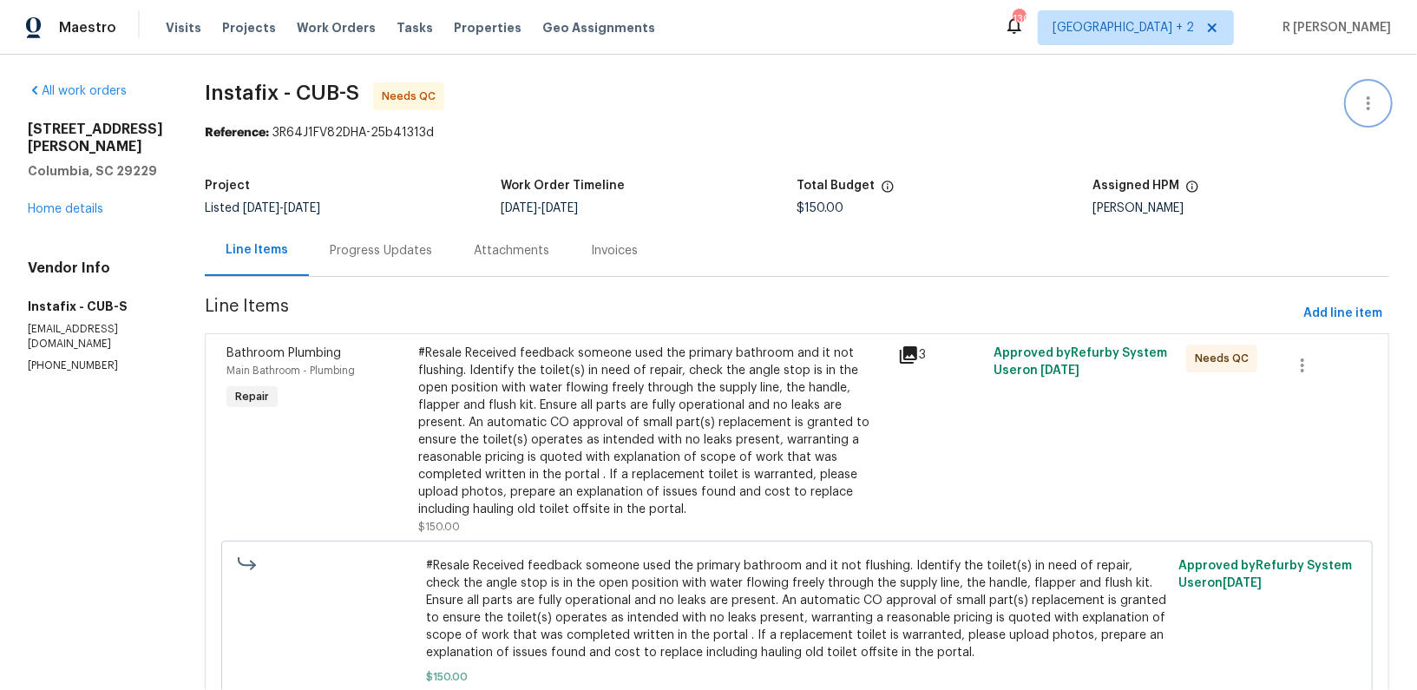
click at [1376, 101] on icon "button" at bounding box center [1368, 103] width 21 height 21
click at [1247, 99] on li "Edit" at bounding box center [1311, 103] width 187 height 29
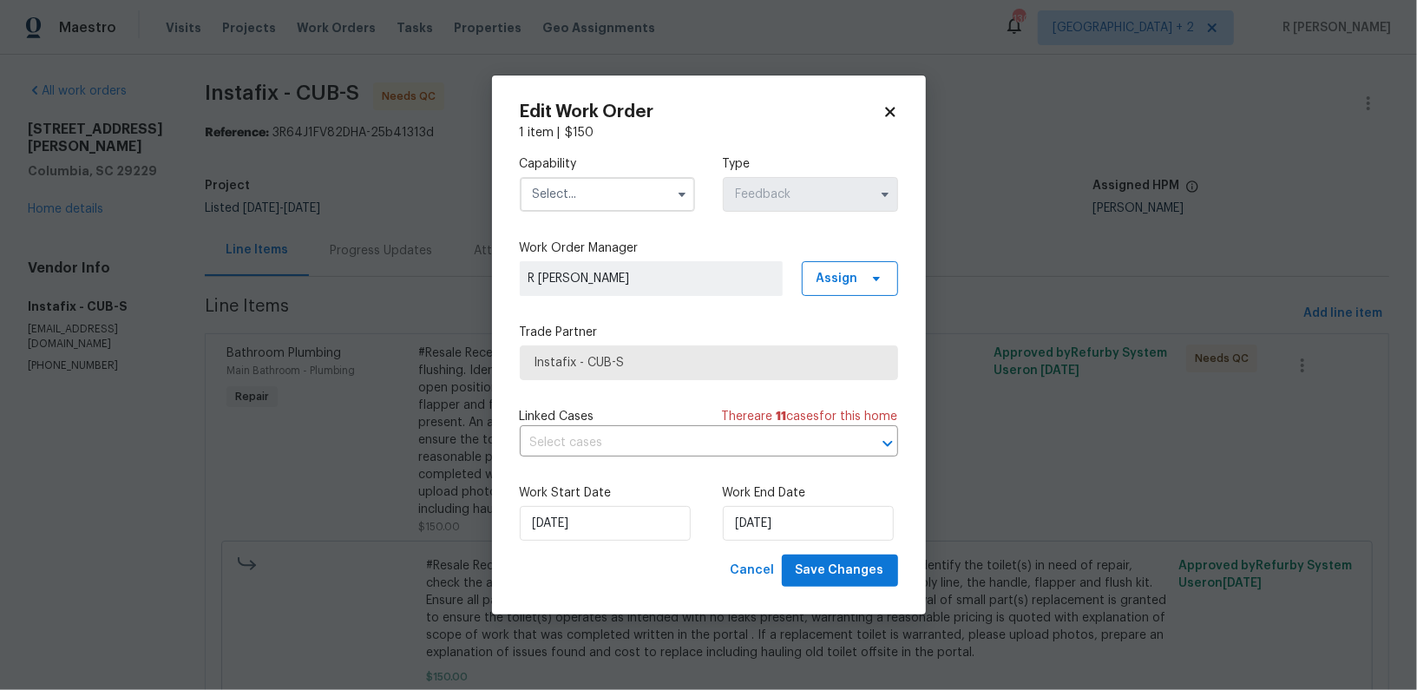
click at [611, 200] on input "text" at bounding box center [607, 194] width 175 height 35
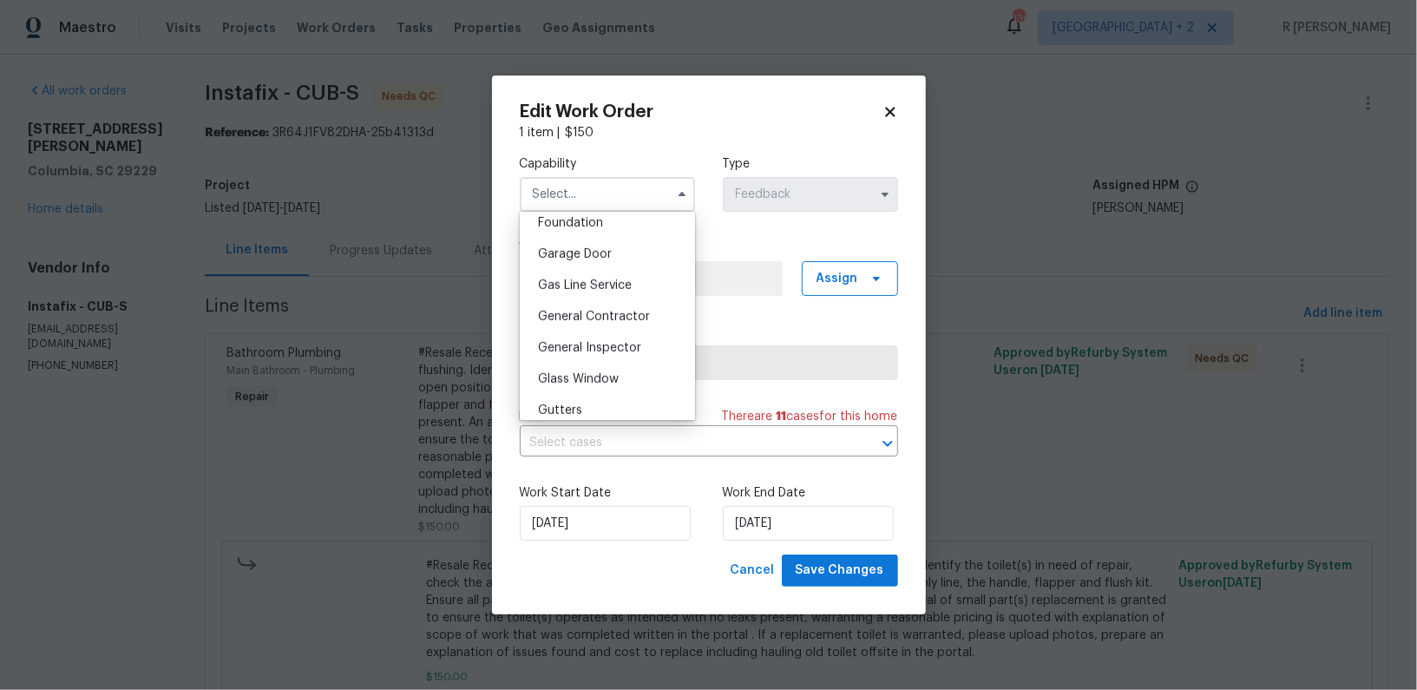
scroll to position [764, 0]
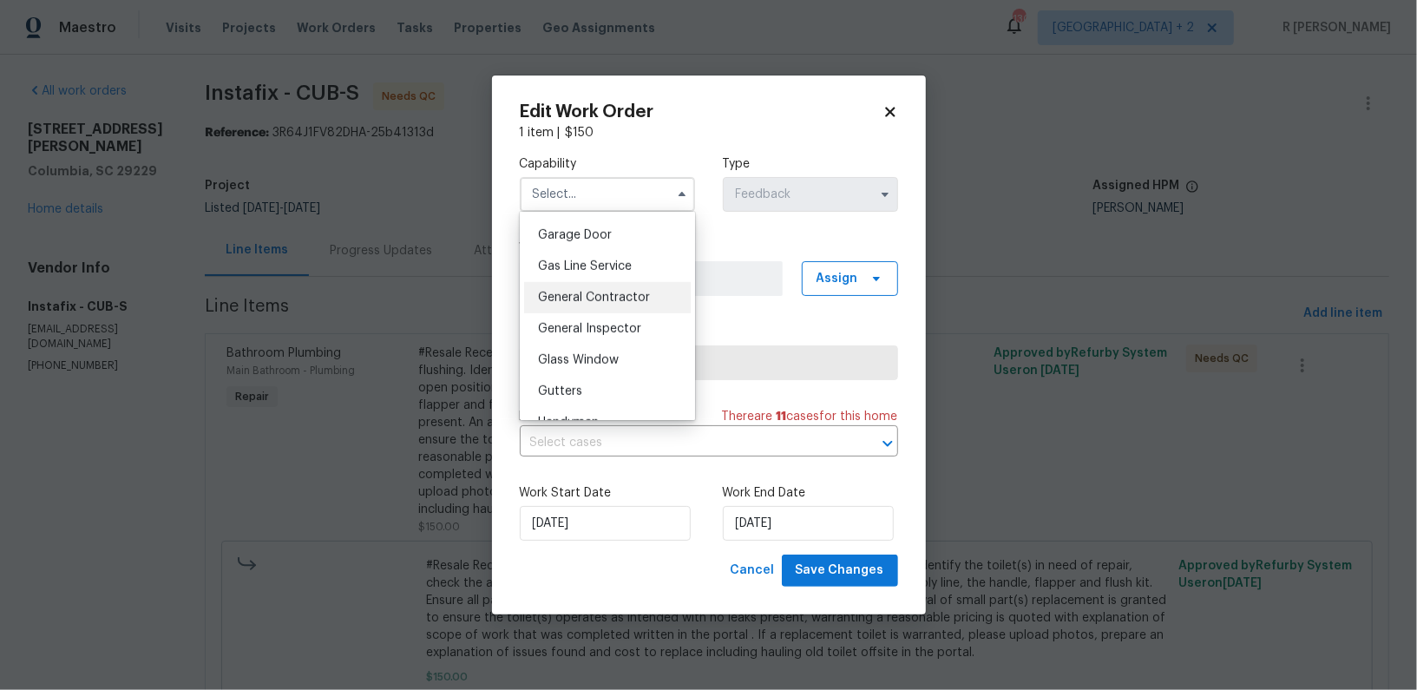
click at [620, 292] on span "General Contractor" at bounding box center [594, 298] width 112 height 12
type input "General Contractor"
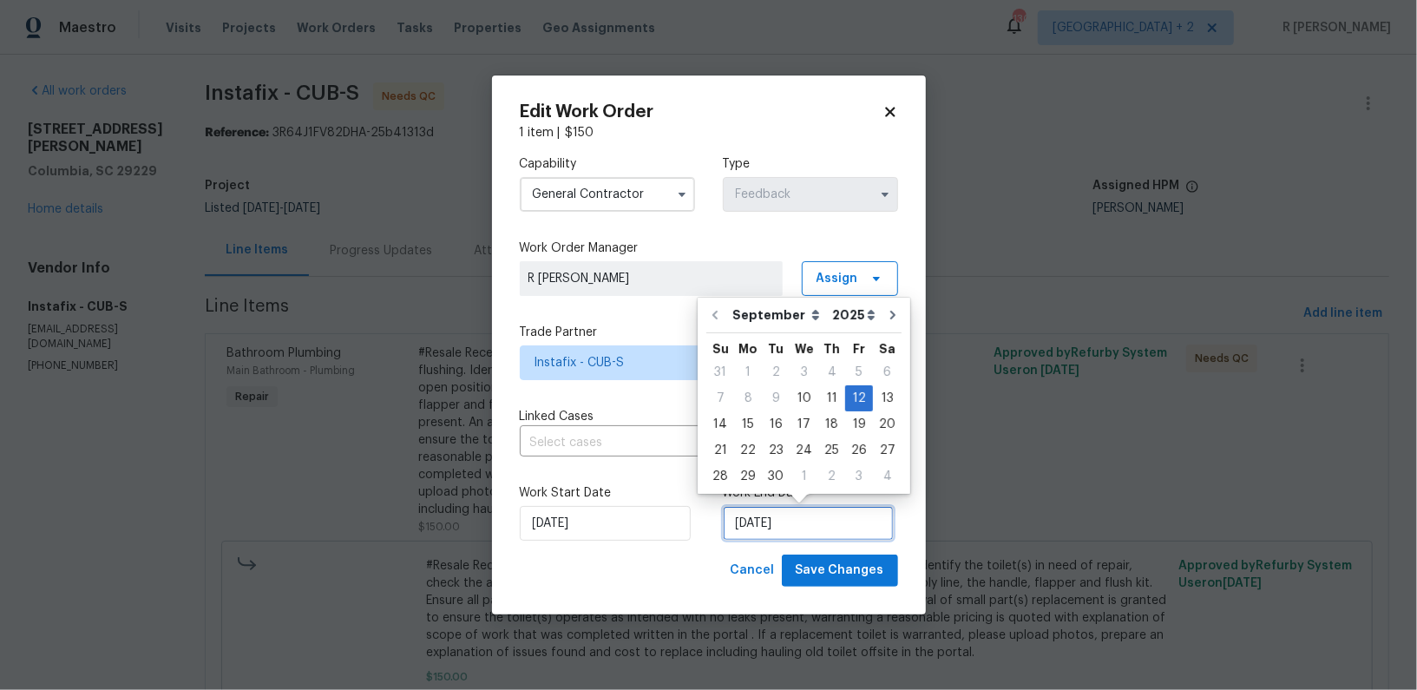
click at [776, 520] on input "12/09/2025" at bounding box center [808, 523] width 171 height 35
click at [739, 418] on div "15" at bounding box center [748, 424] width 28 height 24
type input "15/09/2025"
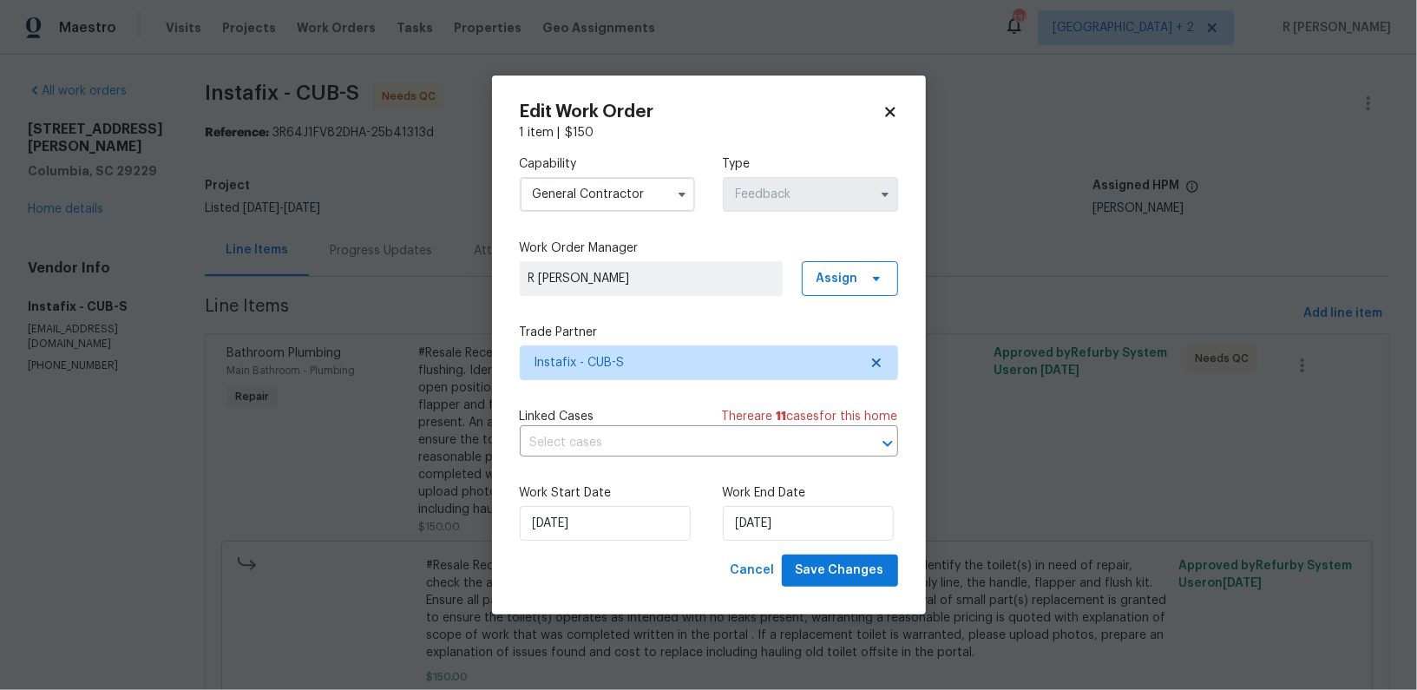
click at [739, 419] on span "There are 11 case s for this home" at bounding box center [810, 416] width 176 height 17
click at [838, 565] on span "Save Changes" at bounding box center [840, 571] width 89 height 22
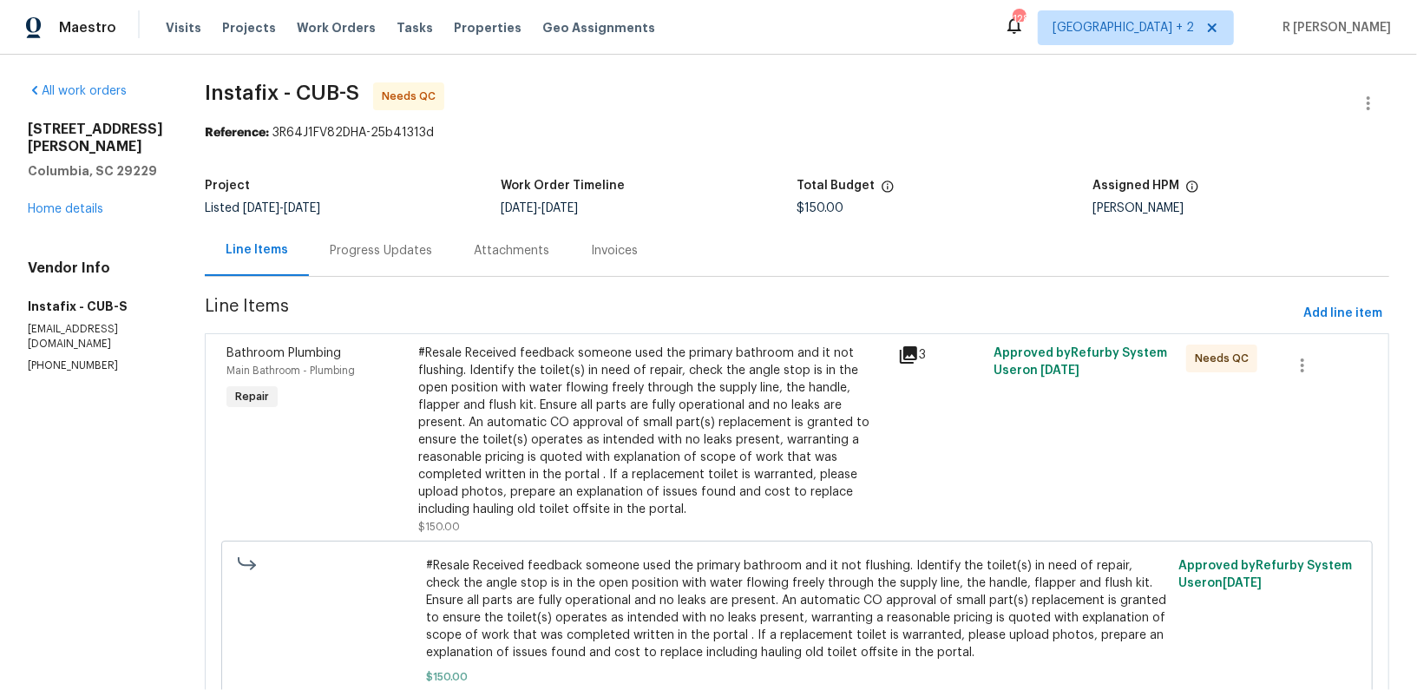
click at [676, 482] on div "#Resale Received feedback someone used the primary bathroom and it not flushing…" at bounding box center [652, 431] width 469 height 174
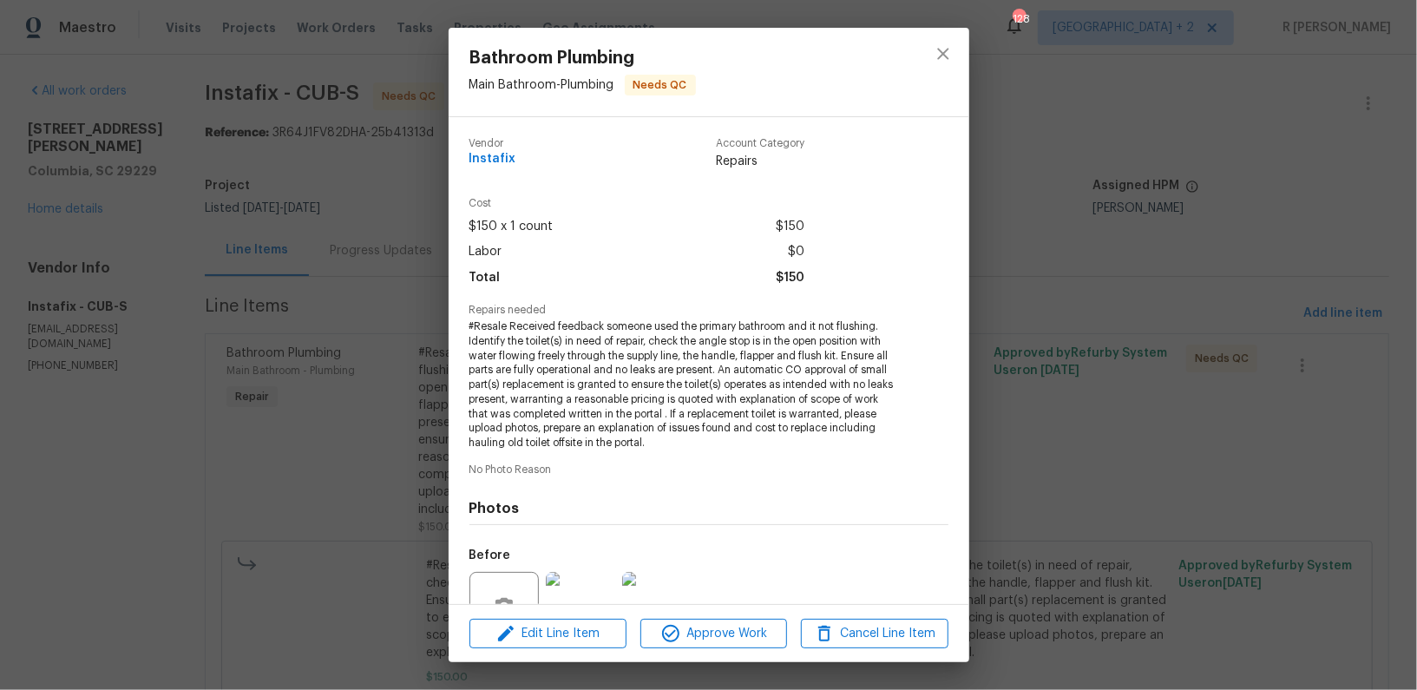
scroll to position [167, 0]
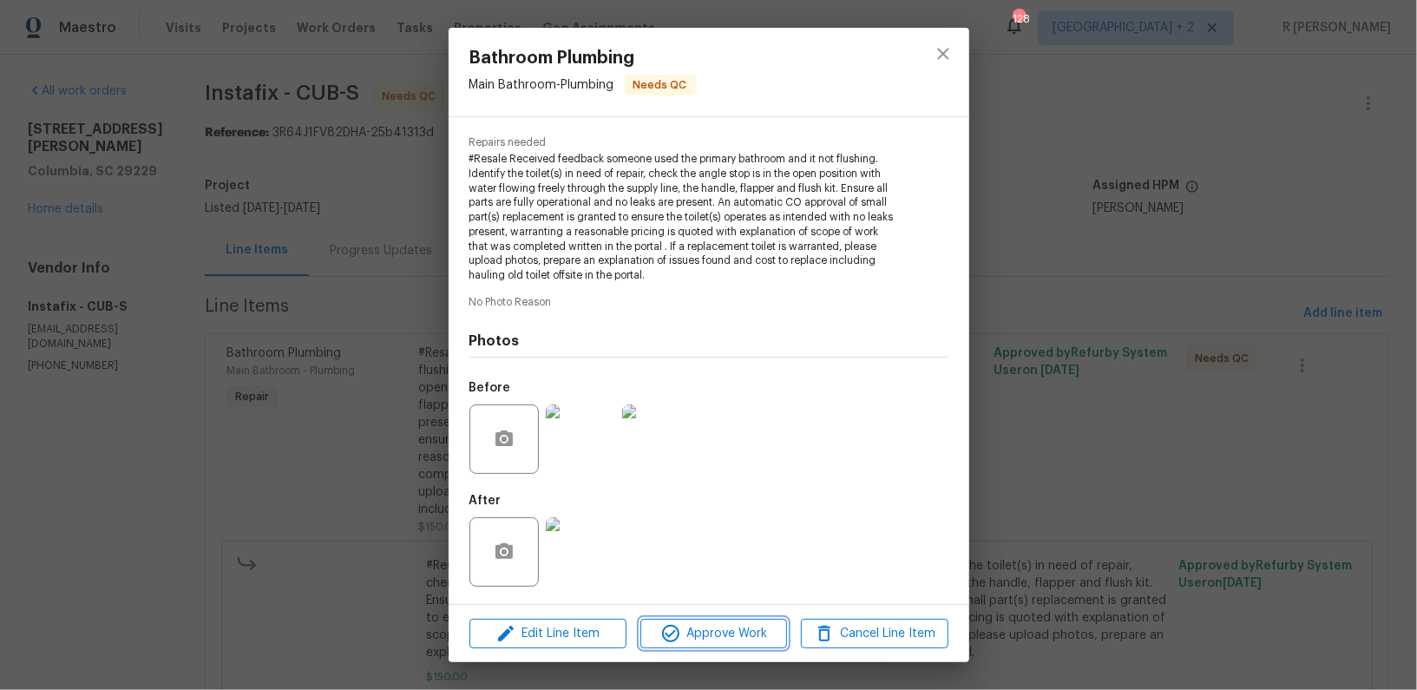
click at [675, 646] on button "Approve Work" at bounding box center [713, 634] width 147 height 30
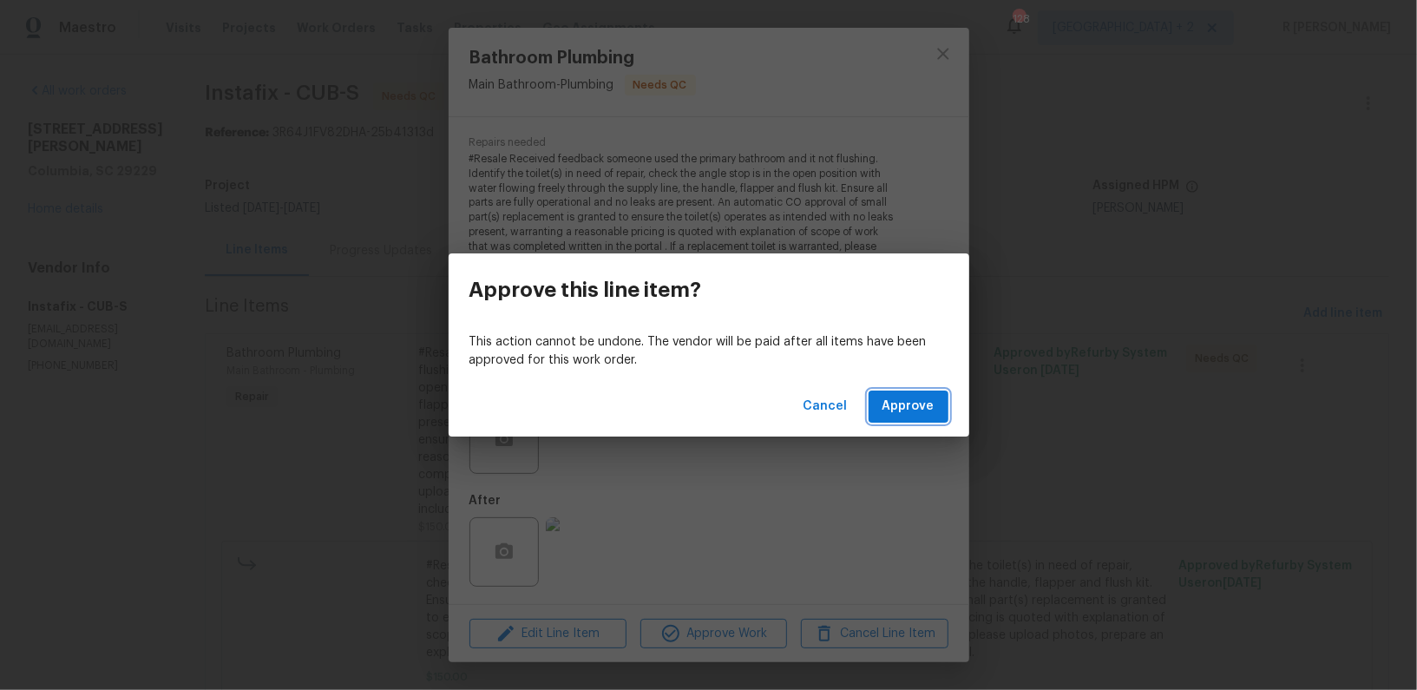
click at [902, 417] on span "Approve" at bounding box center [908, 407] width 52 height 22
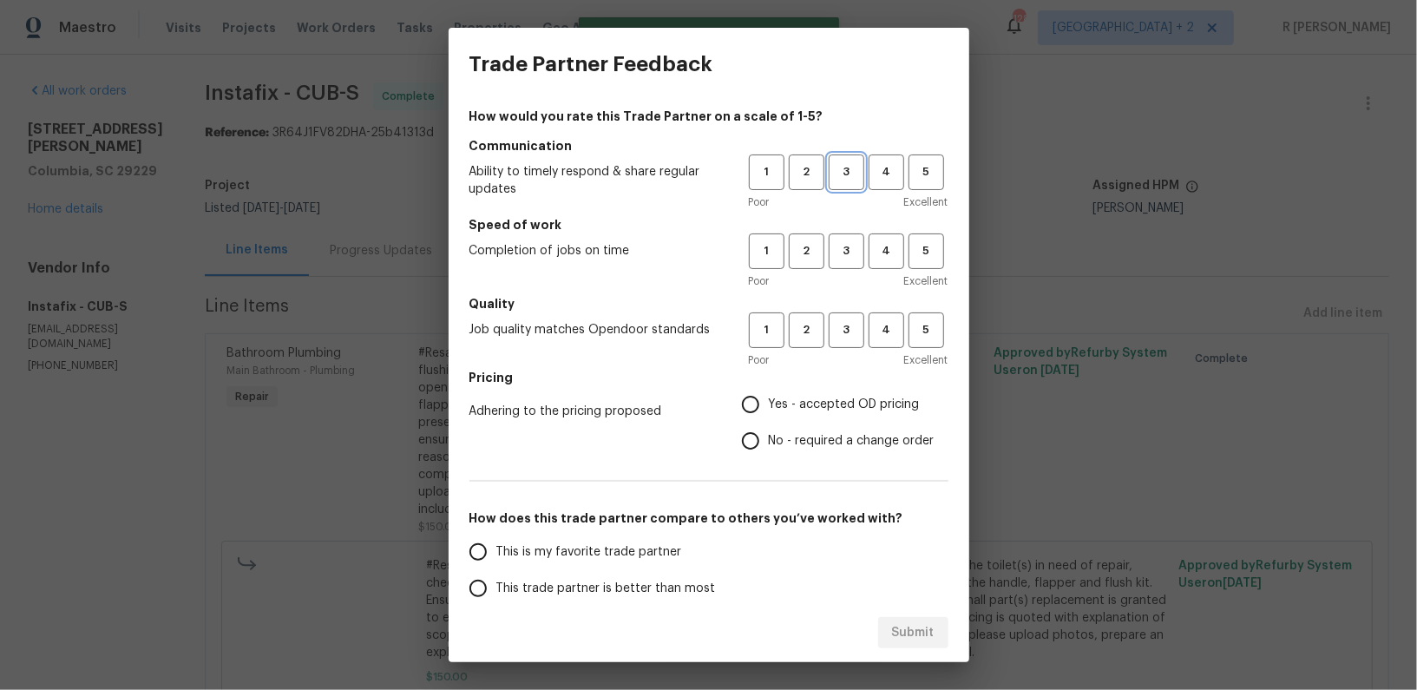
click at [843, 185] on button "3" at bounding box center [847, 172] width 36 height 36
click at [849, 249] on span "3" at bounding box center [846, 251] width 32 height 20
click at [843, 331] on span "3" at bounding box center [846, 330] width 32 height 20
click at [794, 436] on span "No - required a change order" at bounding box center [852, 441] width 166 height 18
click at [769, 436] on input "No - required a change order" at bounding box center [750, 441] width 36 height 36
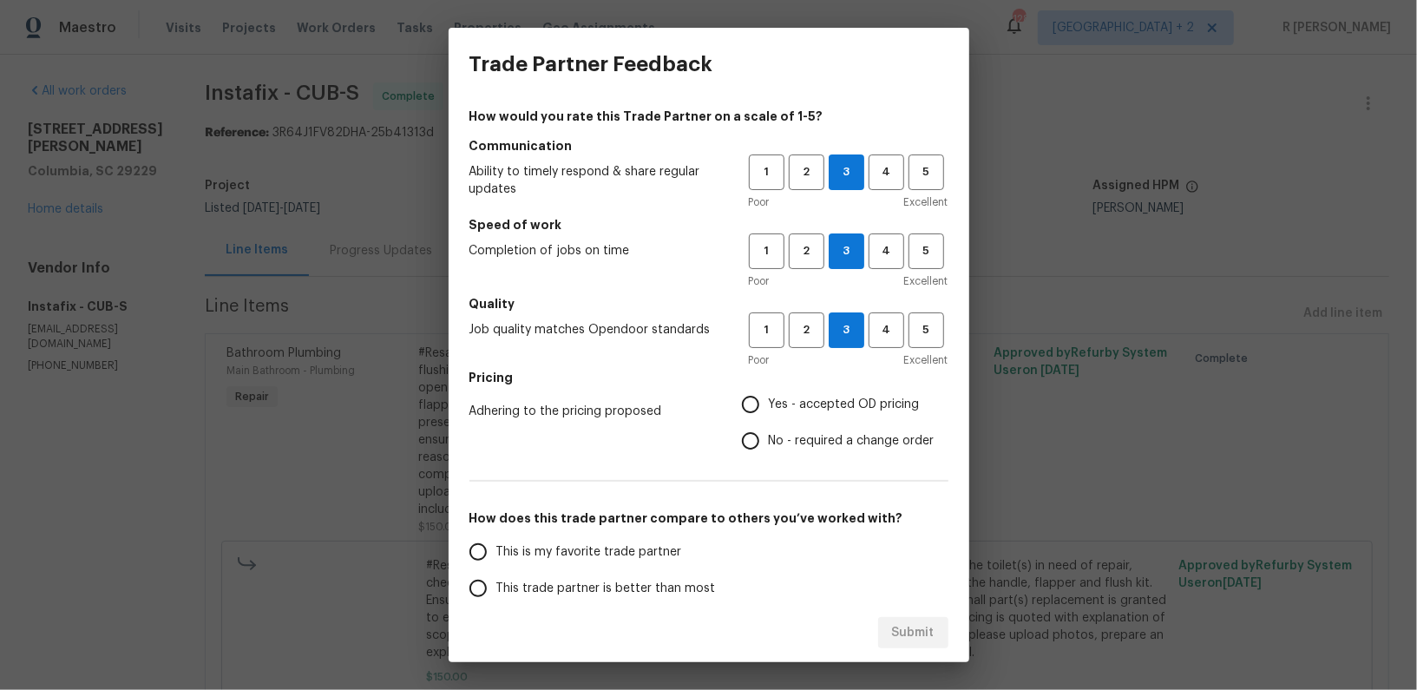
radio input "true"
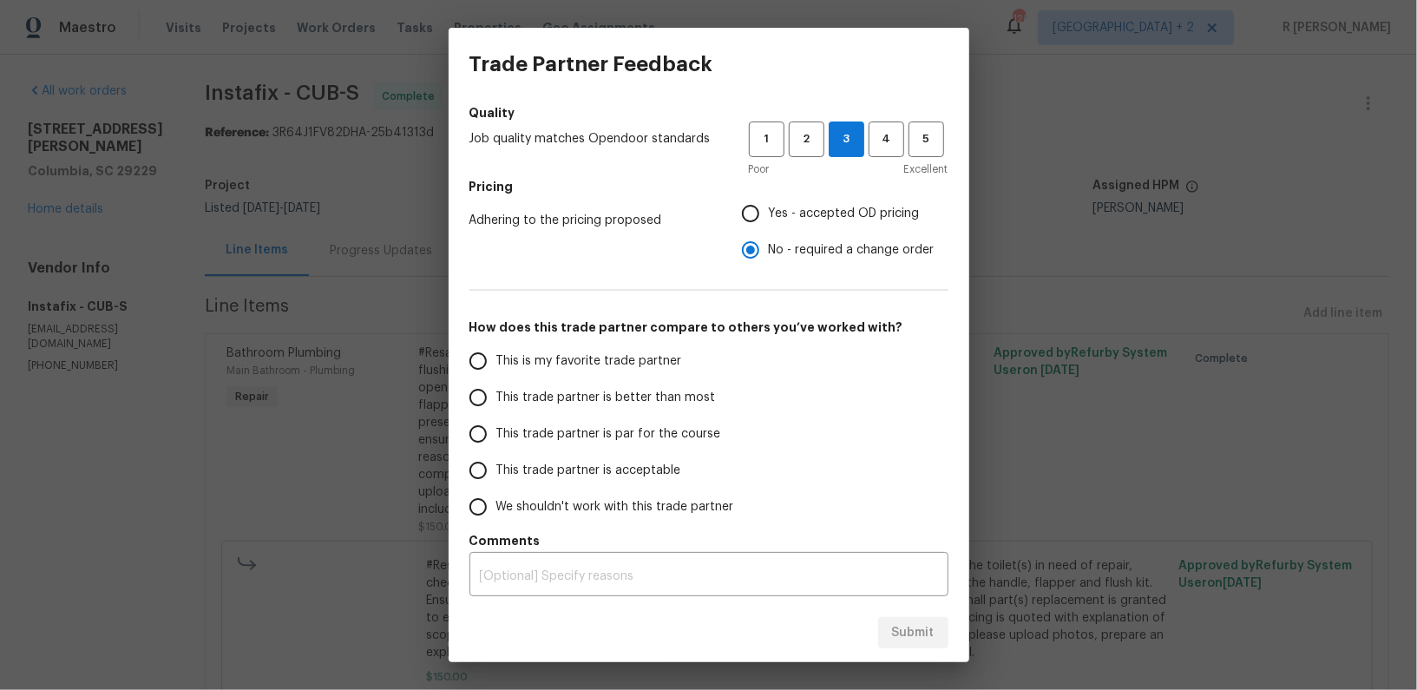
click at [617, 414] on label "This trade partner is better than most" at bounding box center [597, 397] width 274 height 36
click at [496, 414] on input "This trade partner is better than most" at bounding box center [478, 397] width 36 height 36
click at [904, 633] on span "Submit" at bounding box center [913, 633] width 43 height 22
radio input "true"
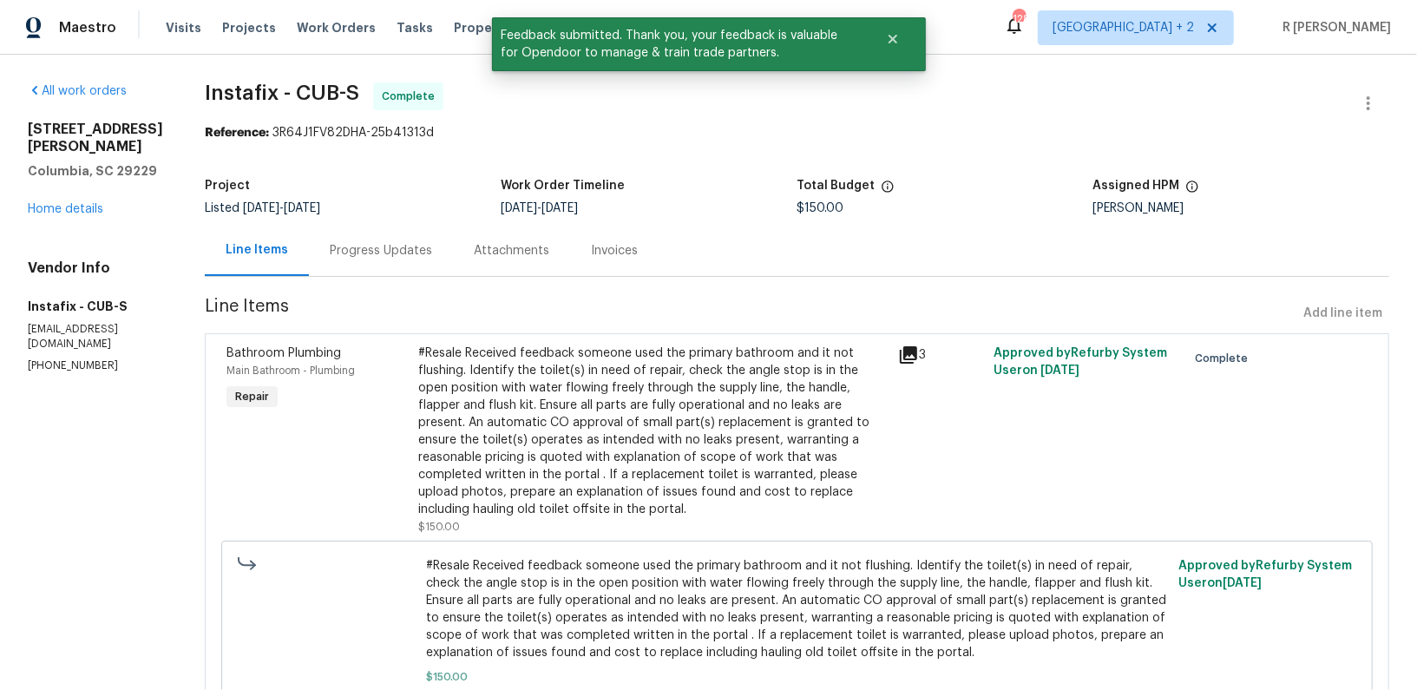
click at [376, 260] on div "Progress Updates" at bounding box center [381, 250] width 144 height 51
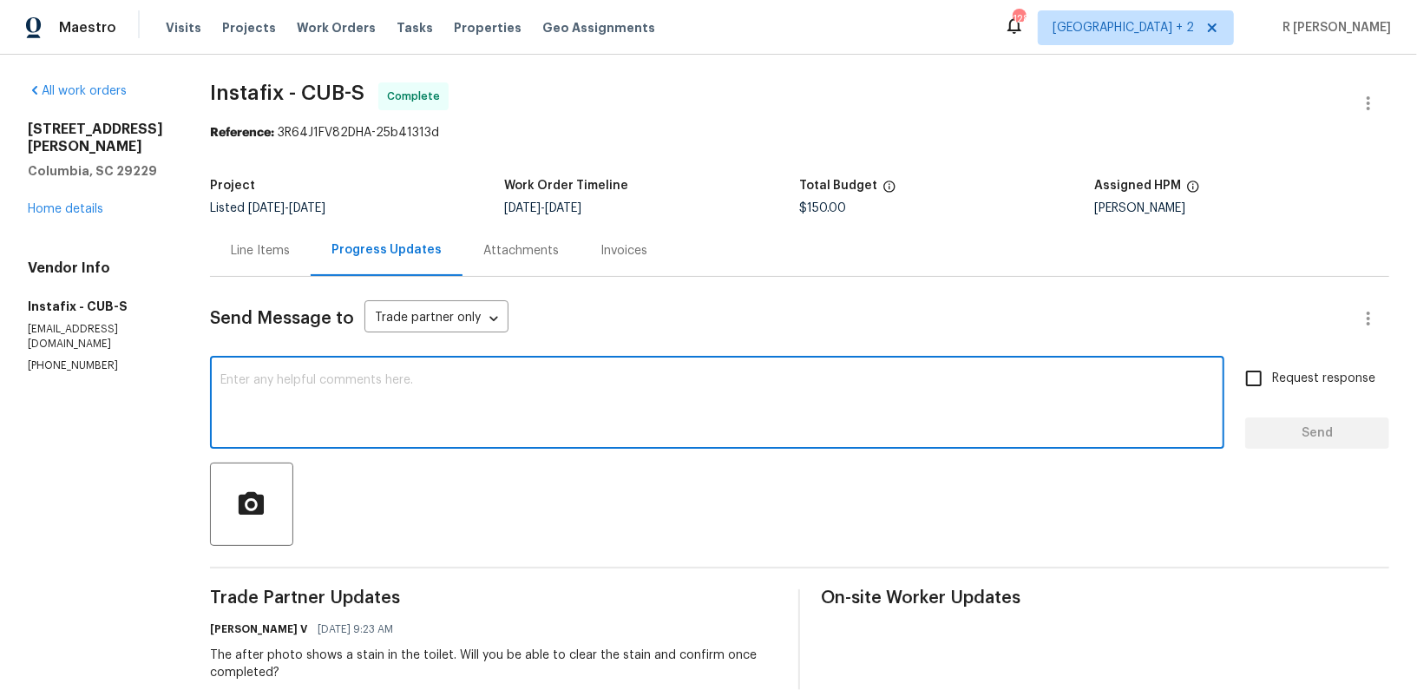
click at [594, 413] on textarea at bounding box center [717, 404] width 994 height 61
paste textarea "Hi Team, the work order has been approved. Kindly upload the detailed invoice. …"
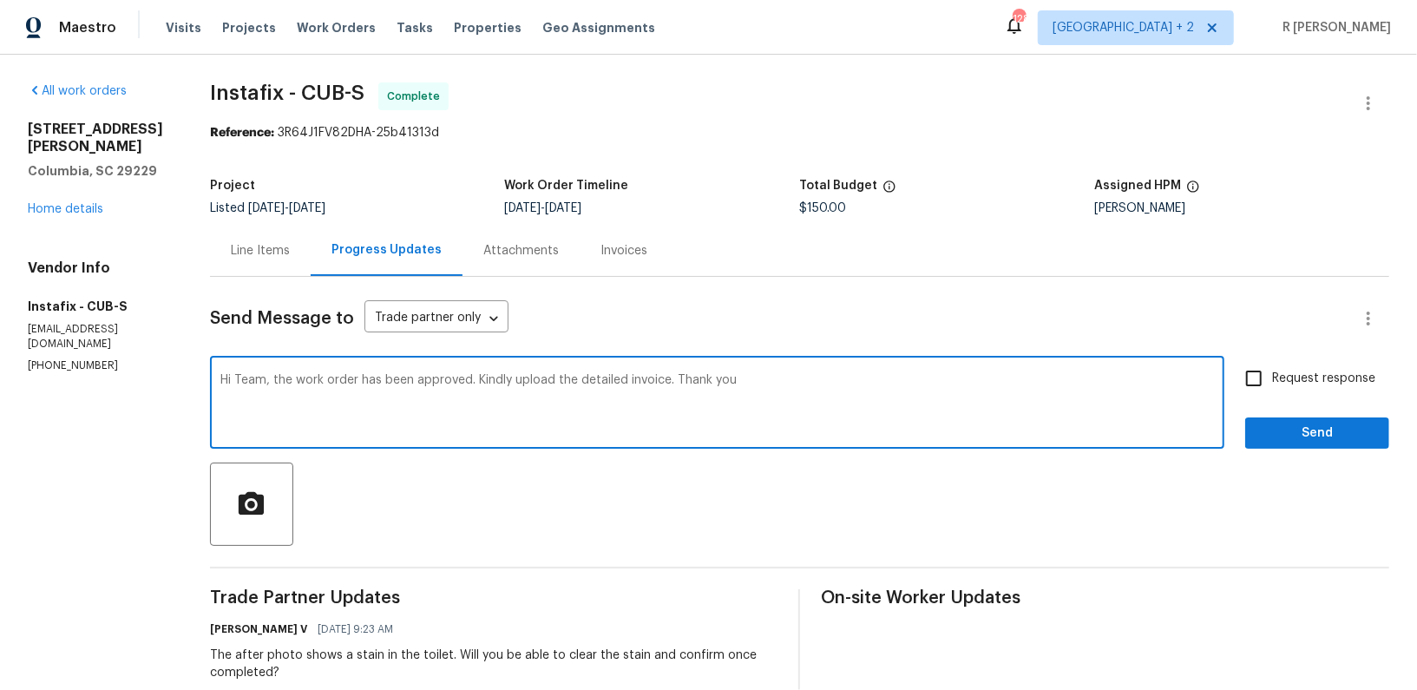
type textarea "Hi Team, the work order has been approved. Kindly upload the detailed invoice. …"
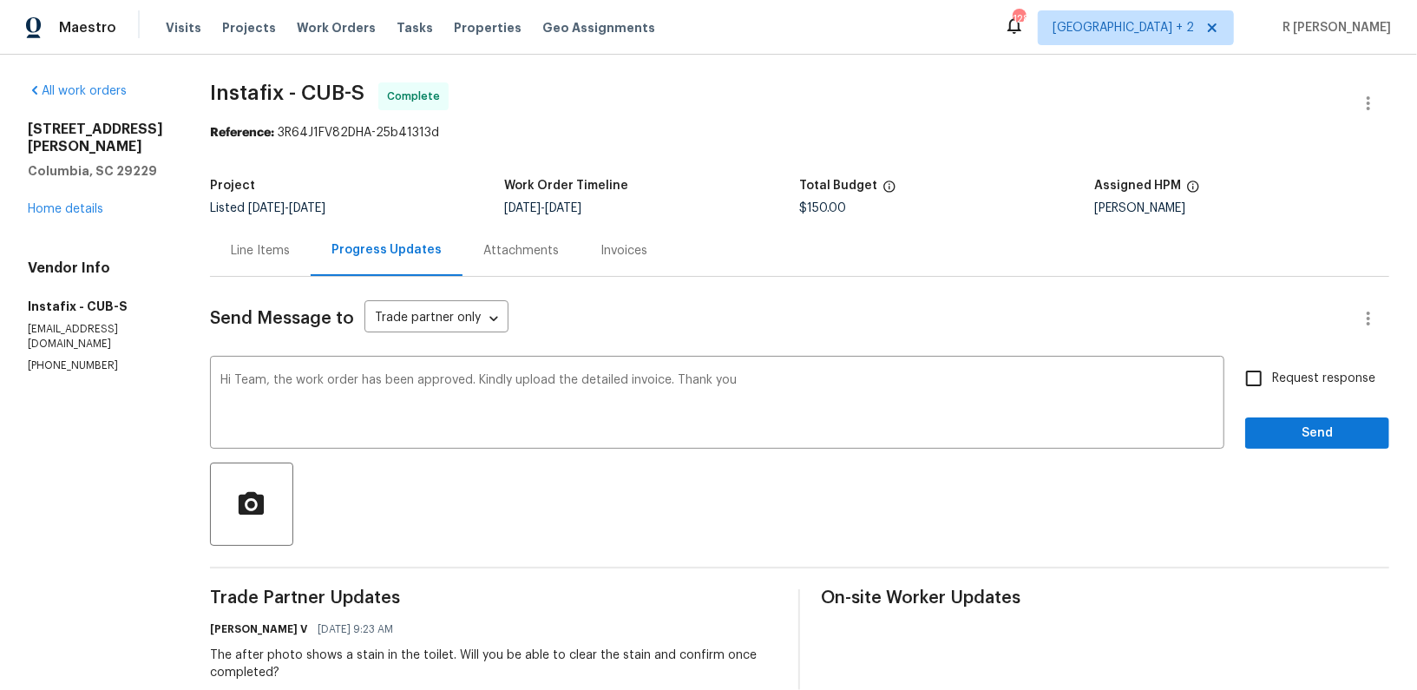
click at [1309, 384] on span "Request response" at bounding box center [1323, 379] width 103 height 18
click at [1272, 384] on input "Request response" at bounding box center [1254, 378] width 36 height 36
checkbox input "true"
click at [1301, 442] on span "Send" at bounding box center [1317, 434] width 116 height 22
